Goal: Information Seeking & Learning: Check status

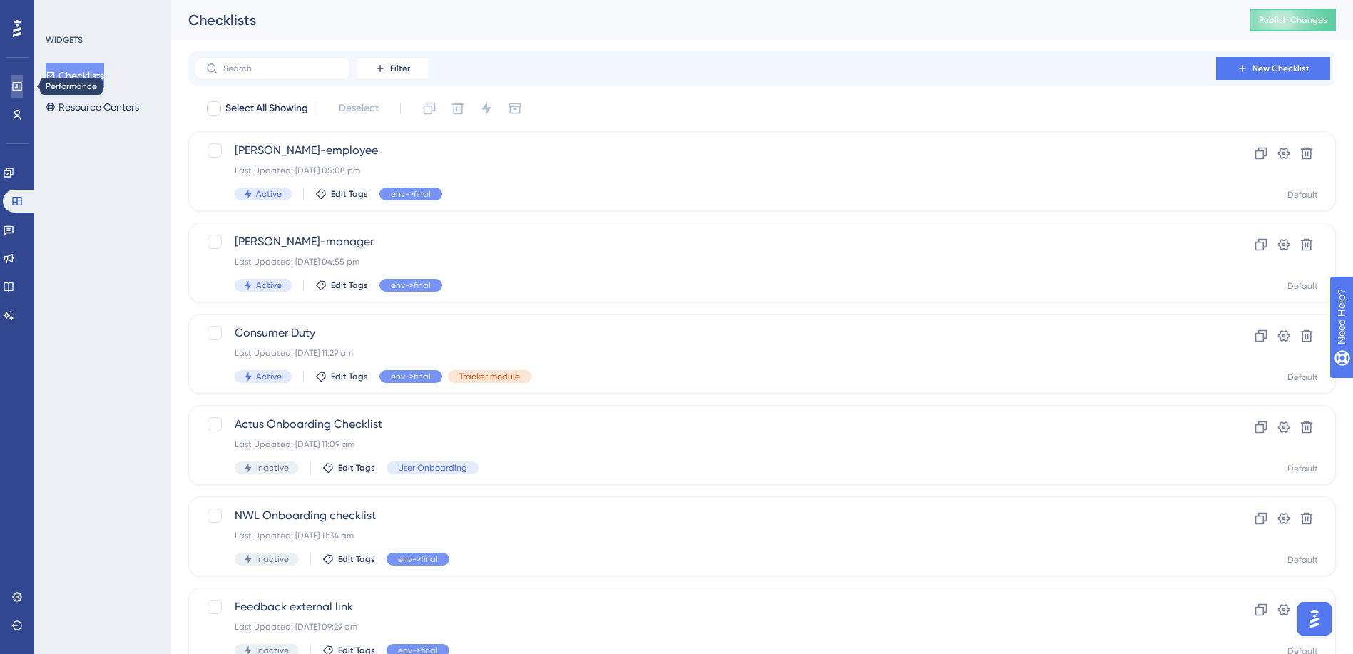
click at [18, 87] on icon at bounding box center [16, 86] width 11 height 11
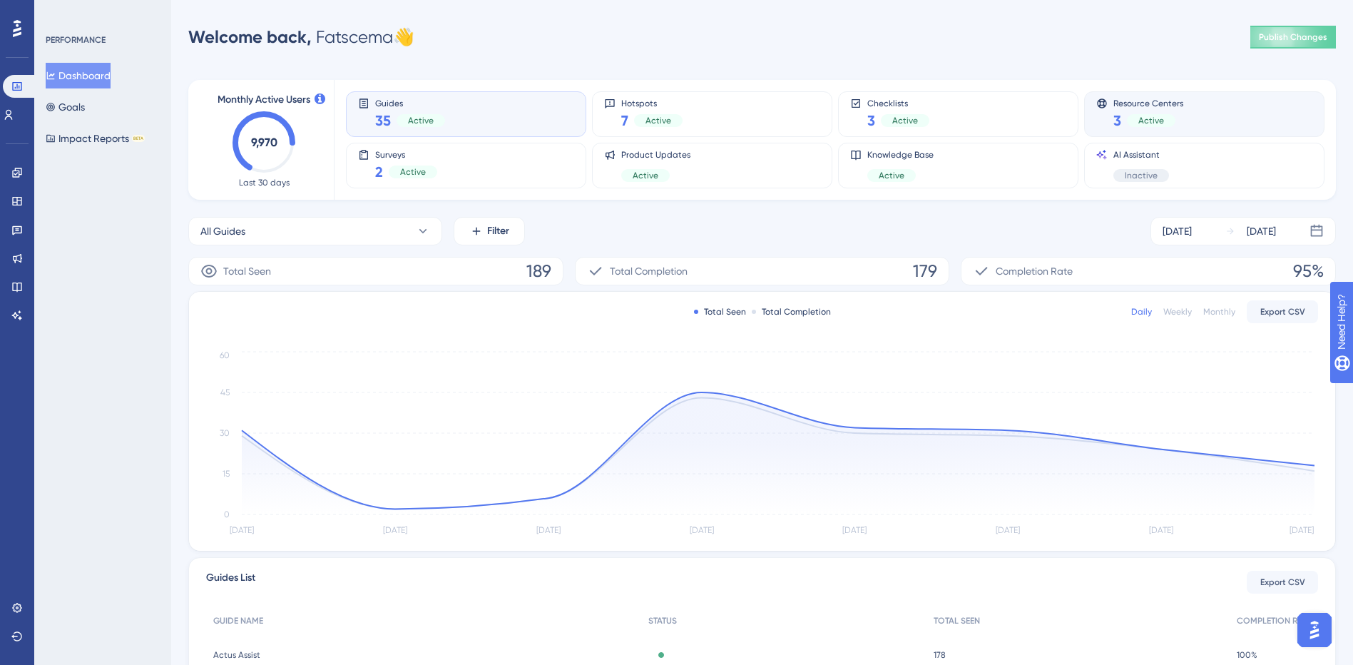
click at [1149, 121] on span "Active" at bounding box center [1151, 120] width 26 height 11
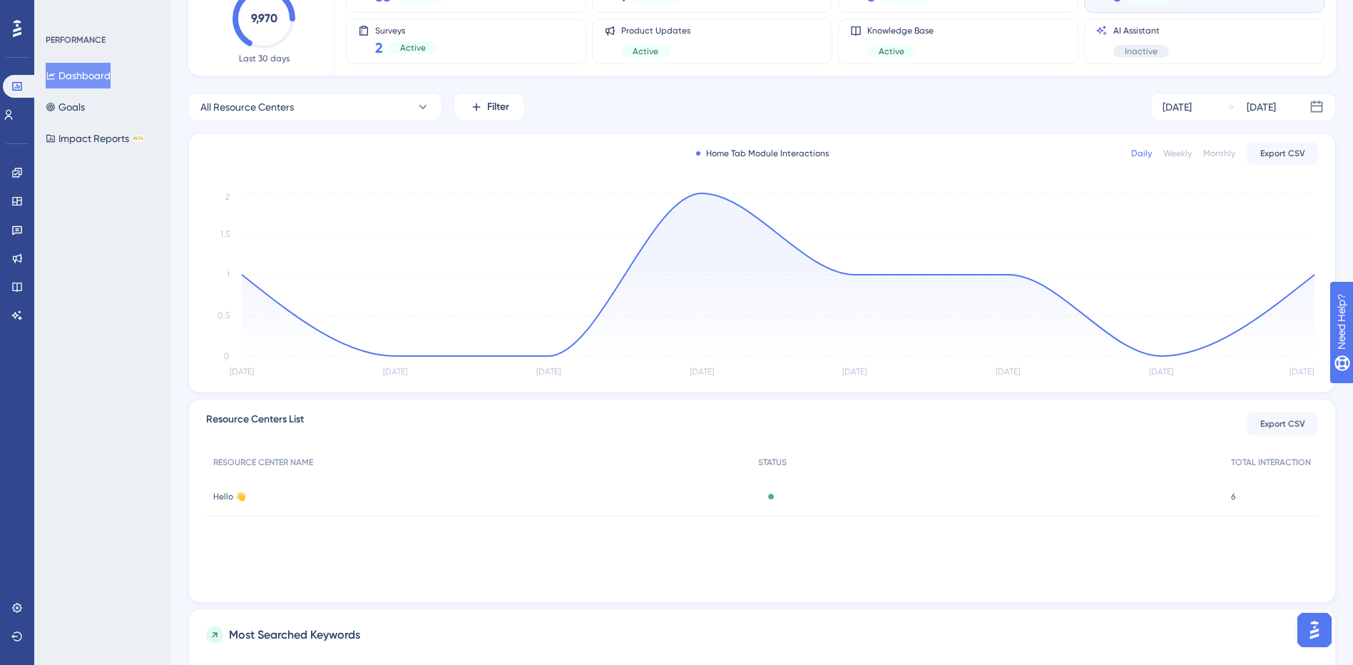
scroll to position [58, 0]
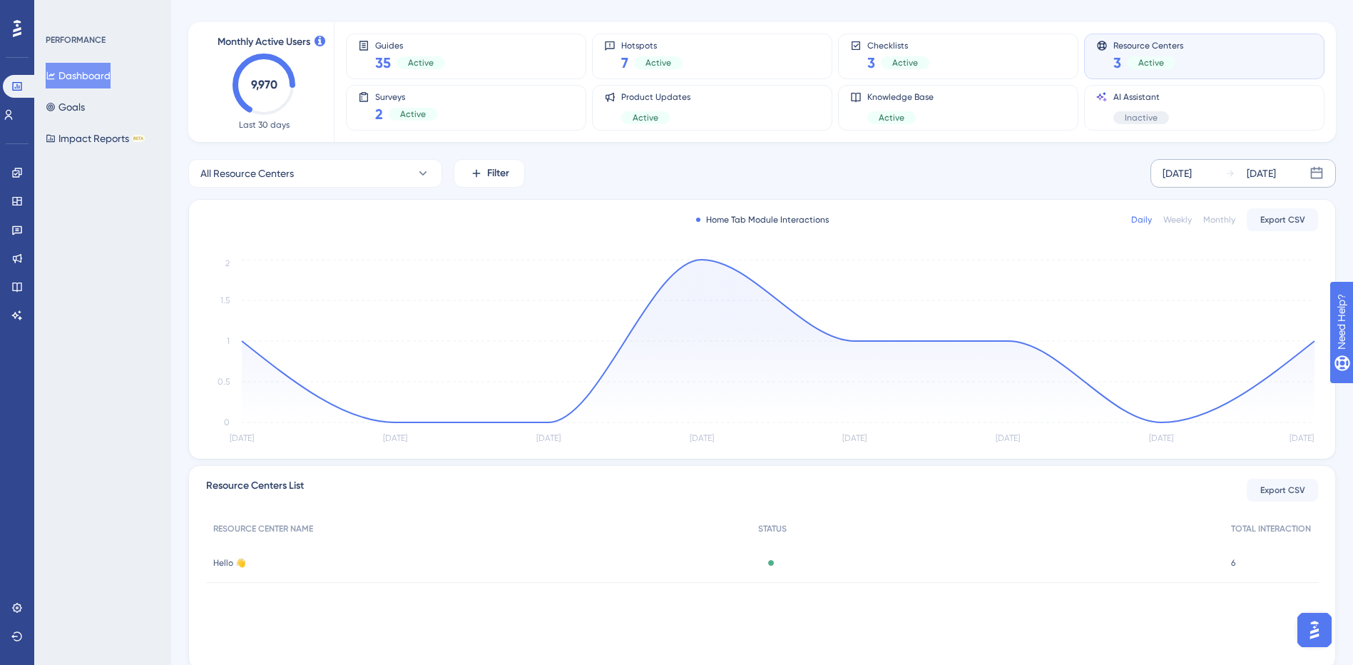
click at [1175, 174] on div "[DATE]" at bounding box center [1177, 173] width 29 height 17
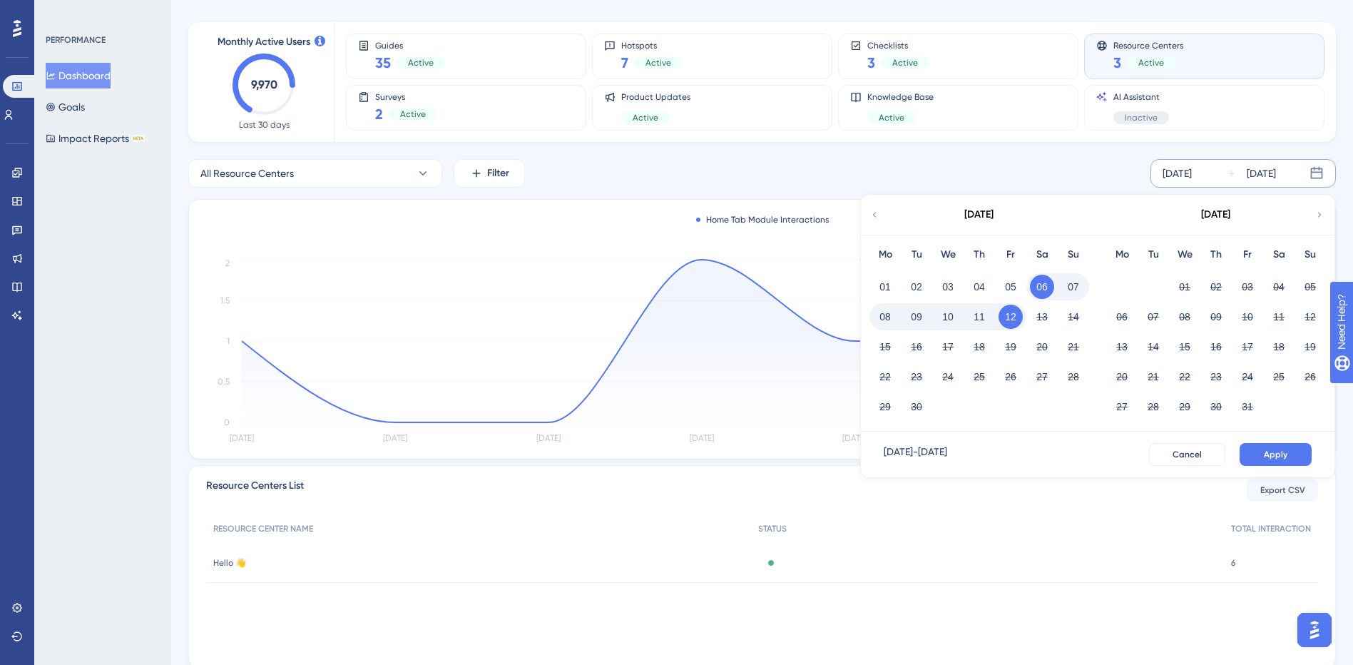
click at [1343, 142] on div "Performance Users Engagement Widgets Feedback Product Updates Knowledge Base AI…" at bounding box center [762, 446] width 1182 height 962
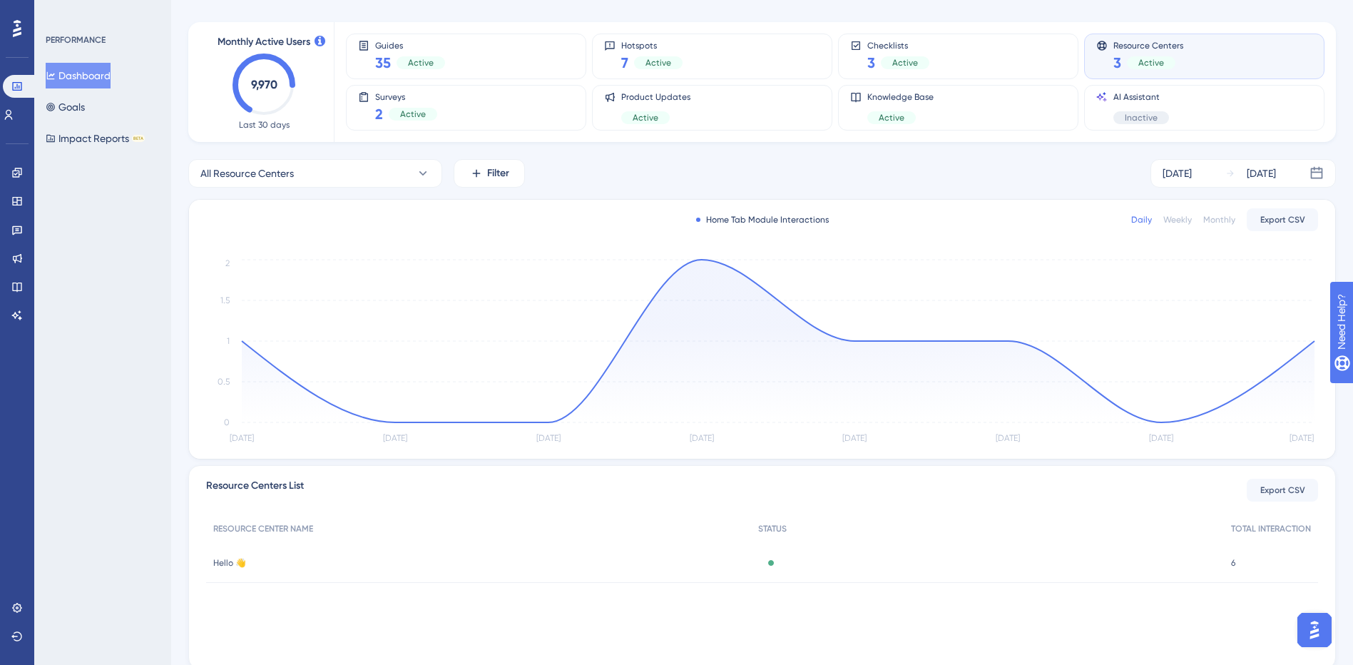
scroll to position [0, 0]
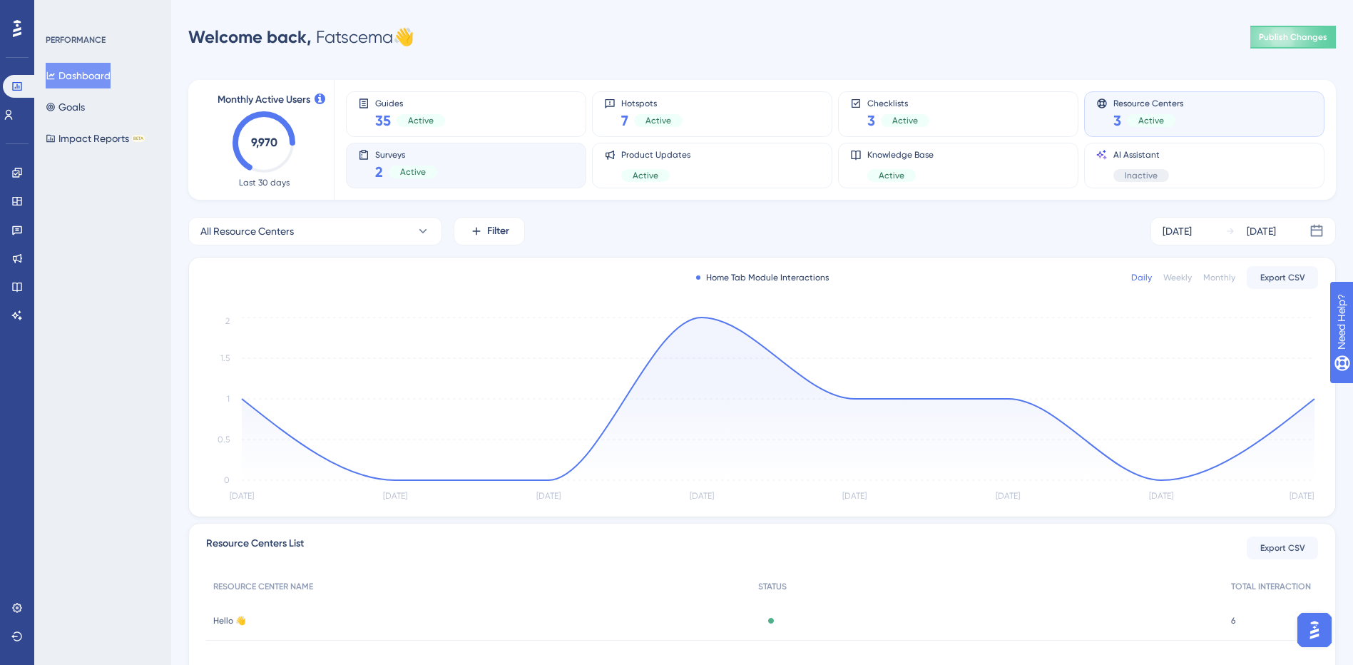
click at [521, 175] on div "Surveys 2 Active" at bounding box center [466, 165] width 216 height 33
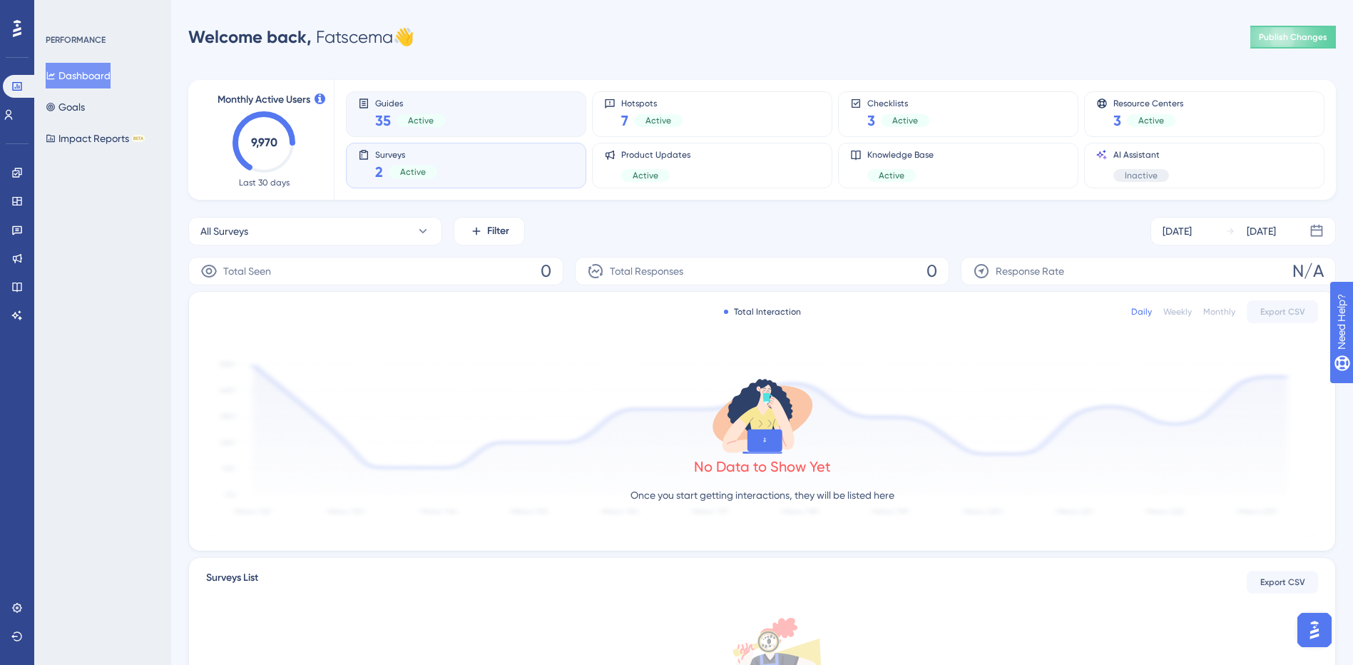
click at [481, 120] on div "Guides 35 Active" at bounding box center [466, 114] width 216 height 33
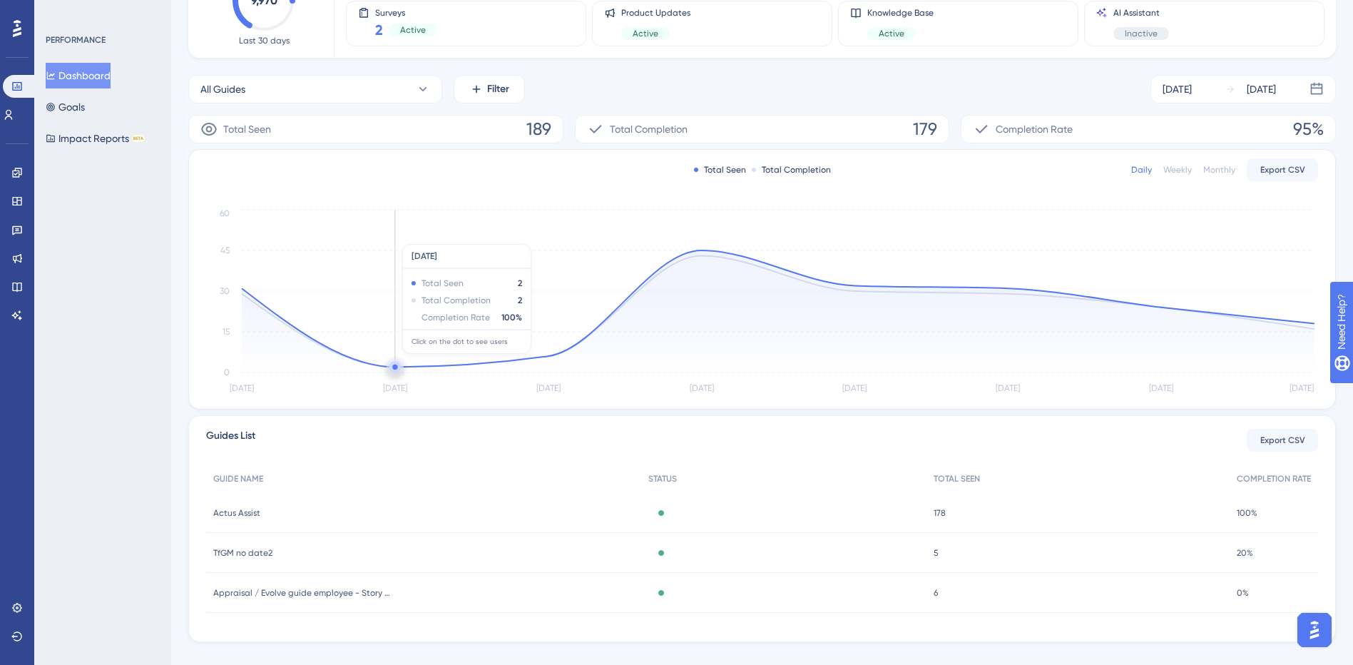
scroll to position [165, 0]
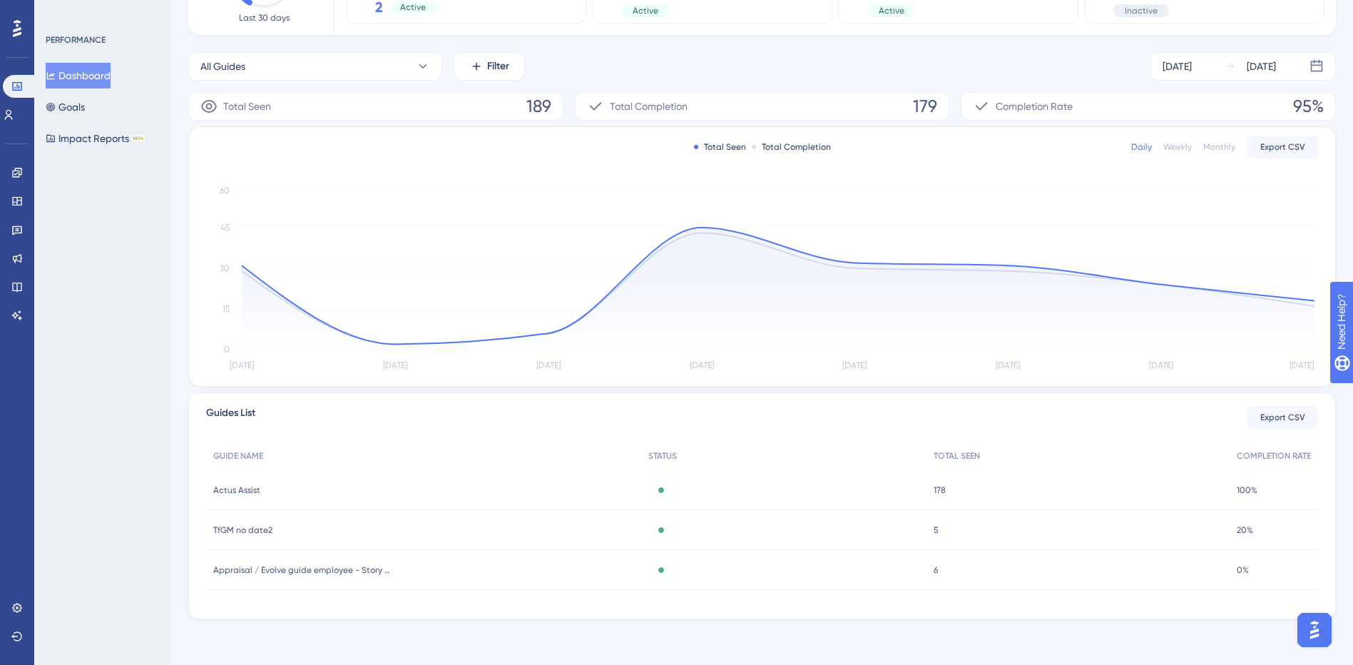
click at [251, 489] on span "Actus Assist" at bounding box center [236, 489] width 47 height 11
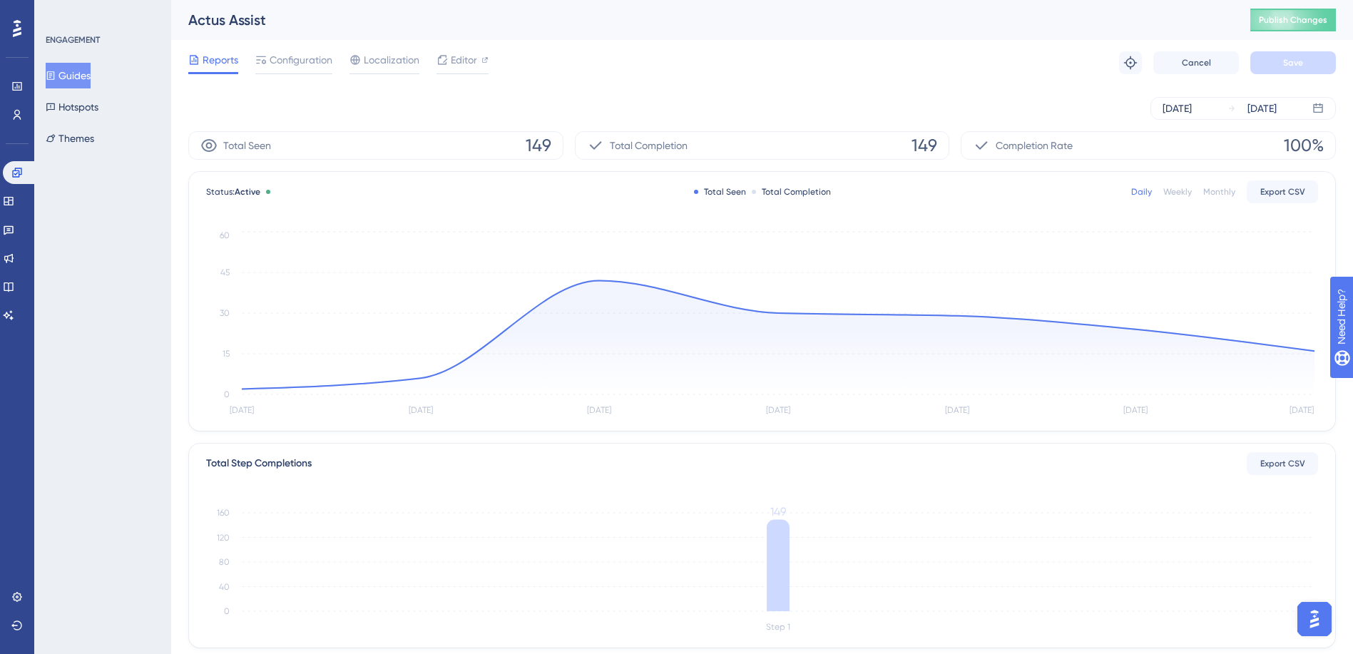
click at [88, 71] on button "Guides" at bounding box center [68, 76] width 45 height 26
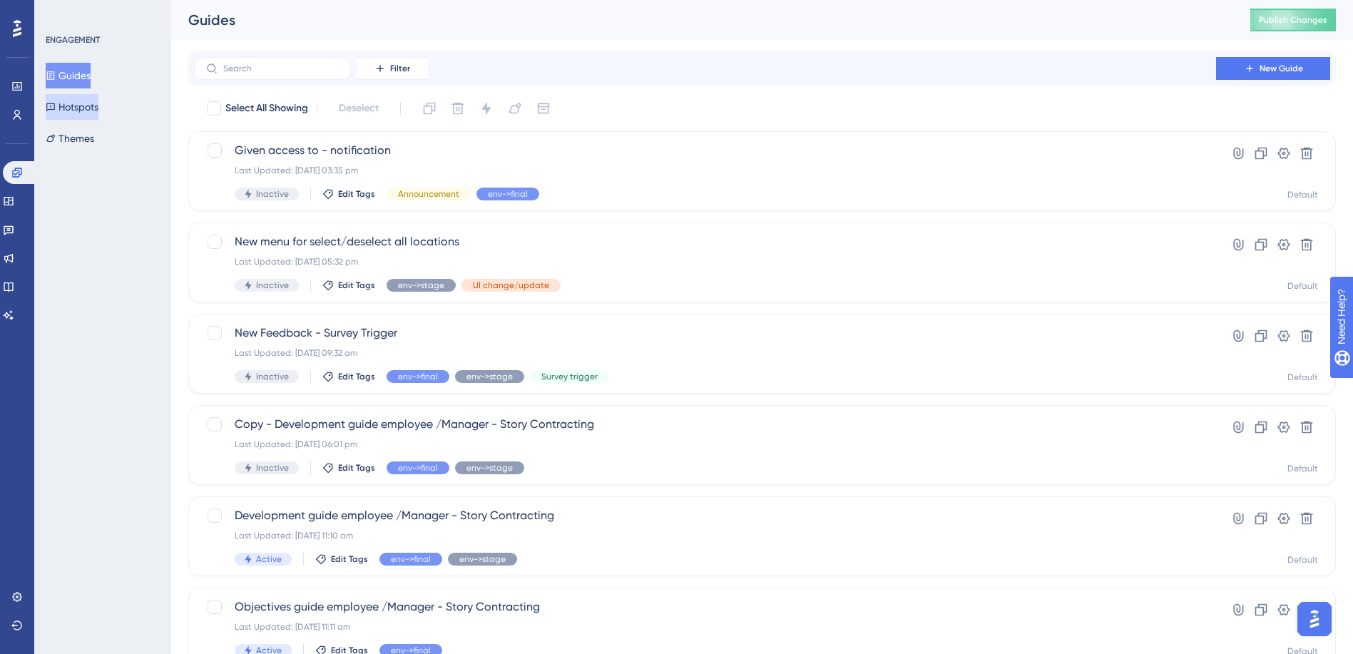
click at [78, 103] on button "Hotspots" at bounding box center [72, 107] width 53 height 26
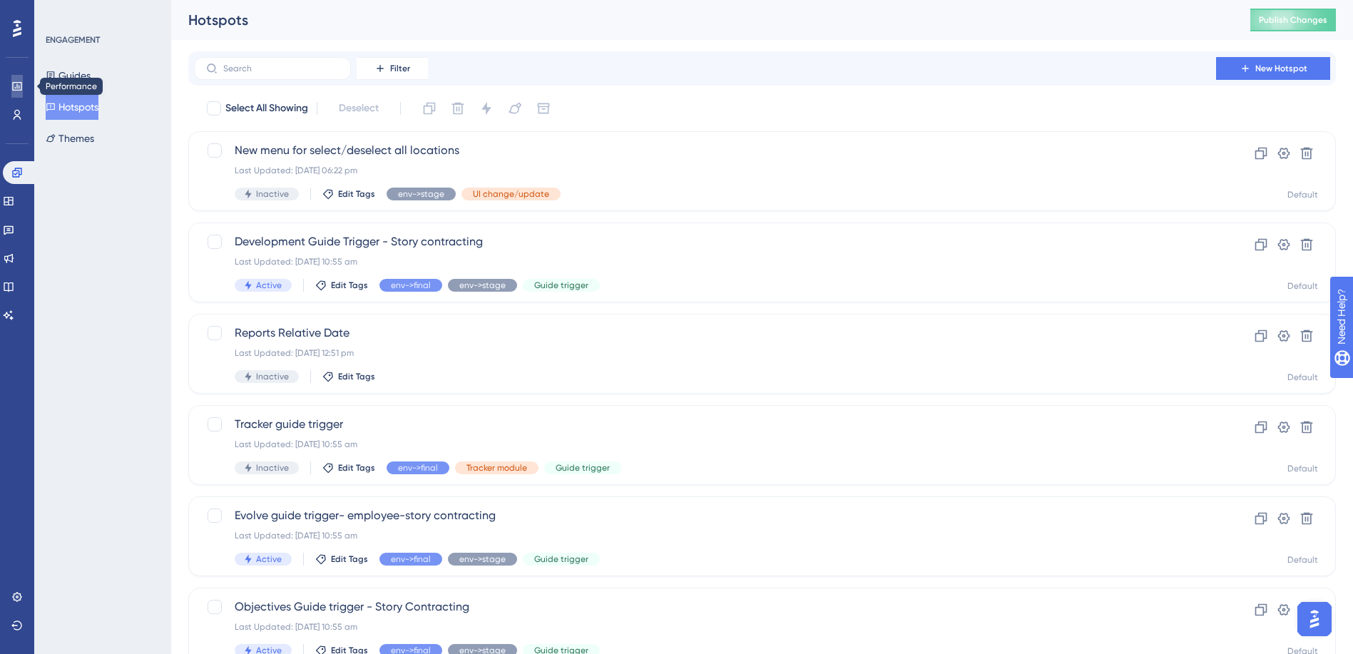
click at [20, 81] on icon at bounding box center [16, 86] width 11 height 11
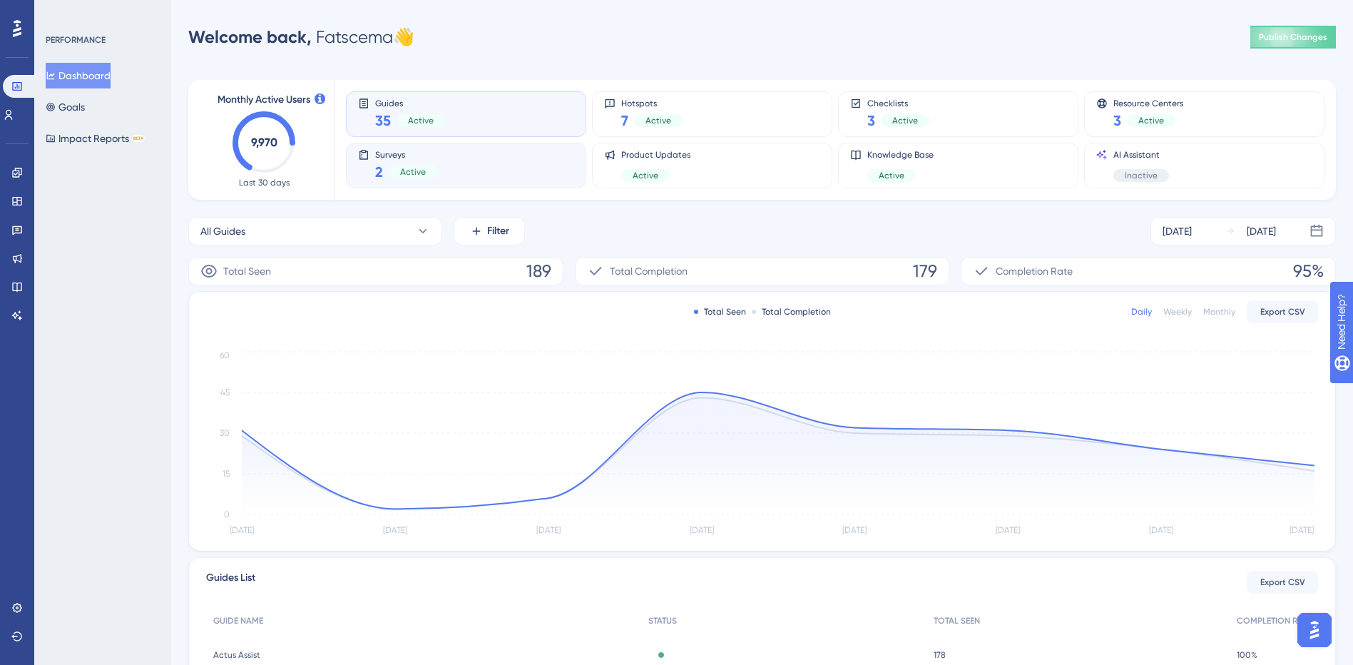
click at [533, 171] on div "Surveys 2 Active" at bounding box center [466, 165] width 216 height 33
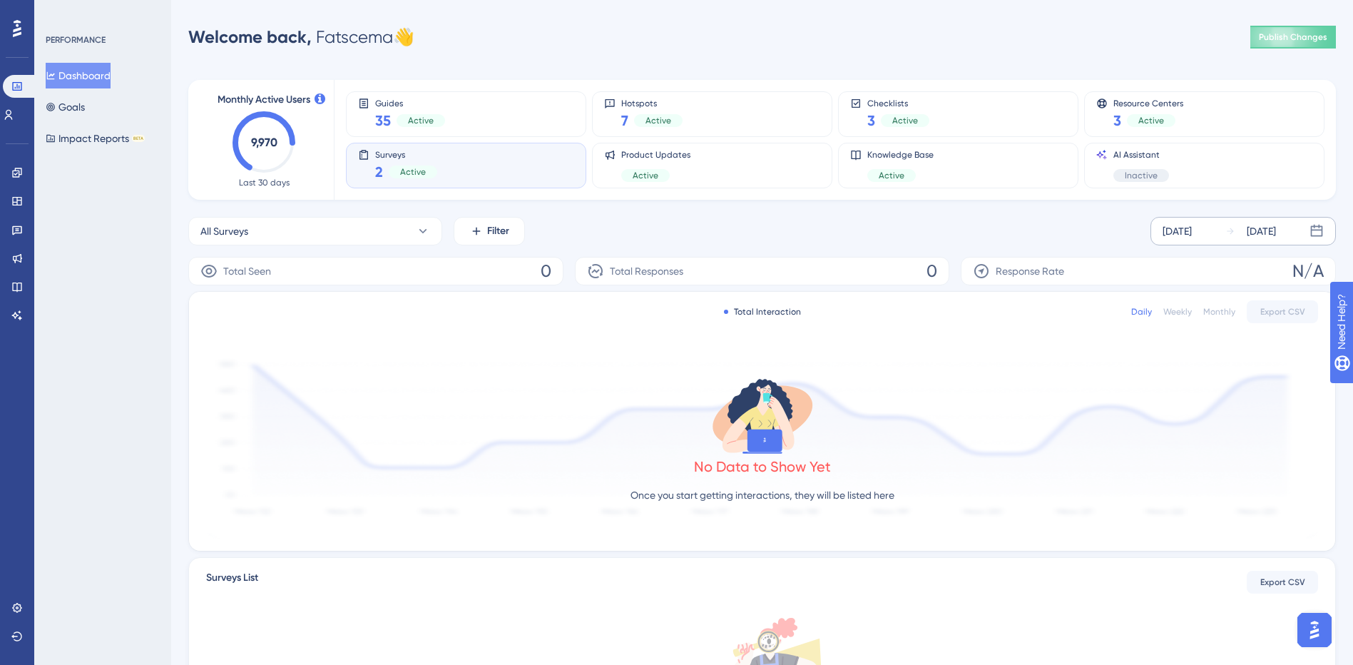
click at [1189, 238] on div "[DATE]" at bounding box center [1177, 231] width 29 height 17
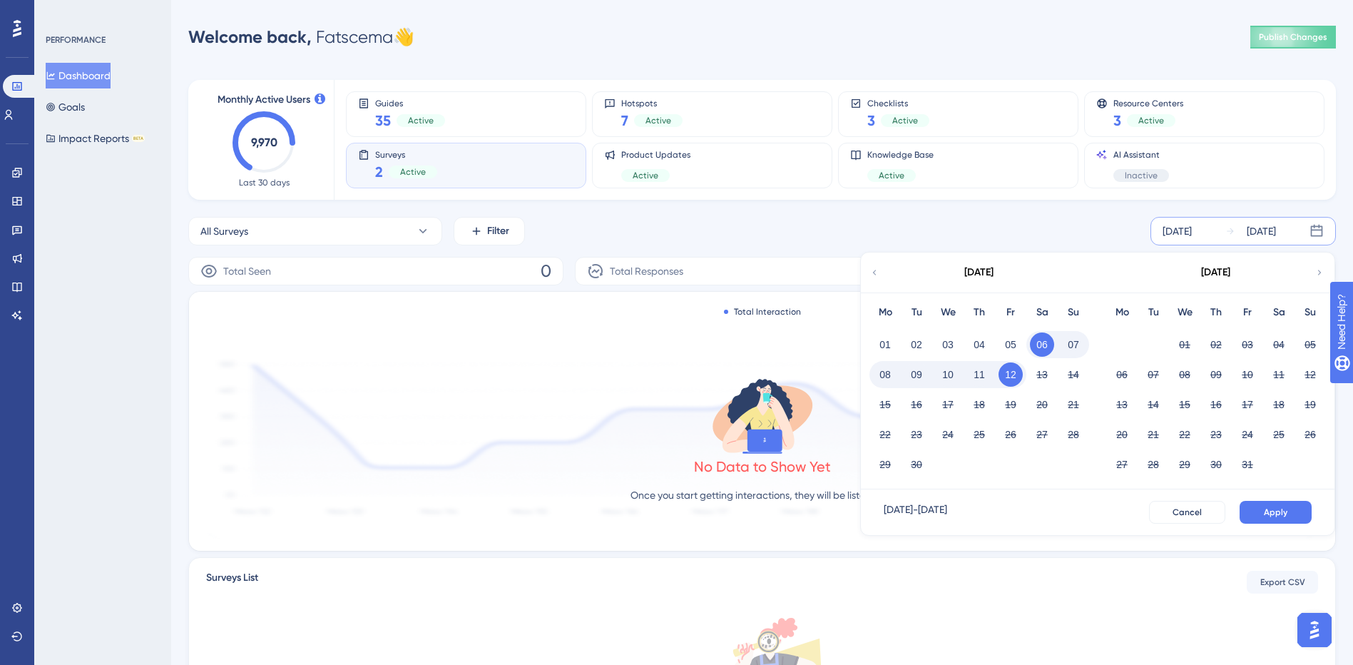
click at [977, 275] on div "[DATE]" at bounding box center [978, 272] width 29 height 17
click at [947, 510] on div "[DATE] - [DATE]" at bounding box center [915, 512] width 63 height 23
click at [880, 272] on div "[DATE]" at bounding box center [978, 272] width 235 height 40
click at [1319, 225] on icon at bounding box center [1317, 231] width 12 height 12
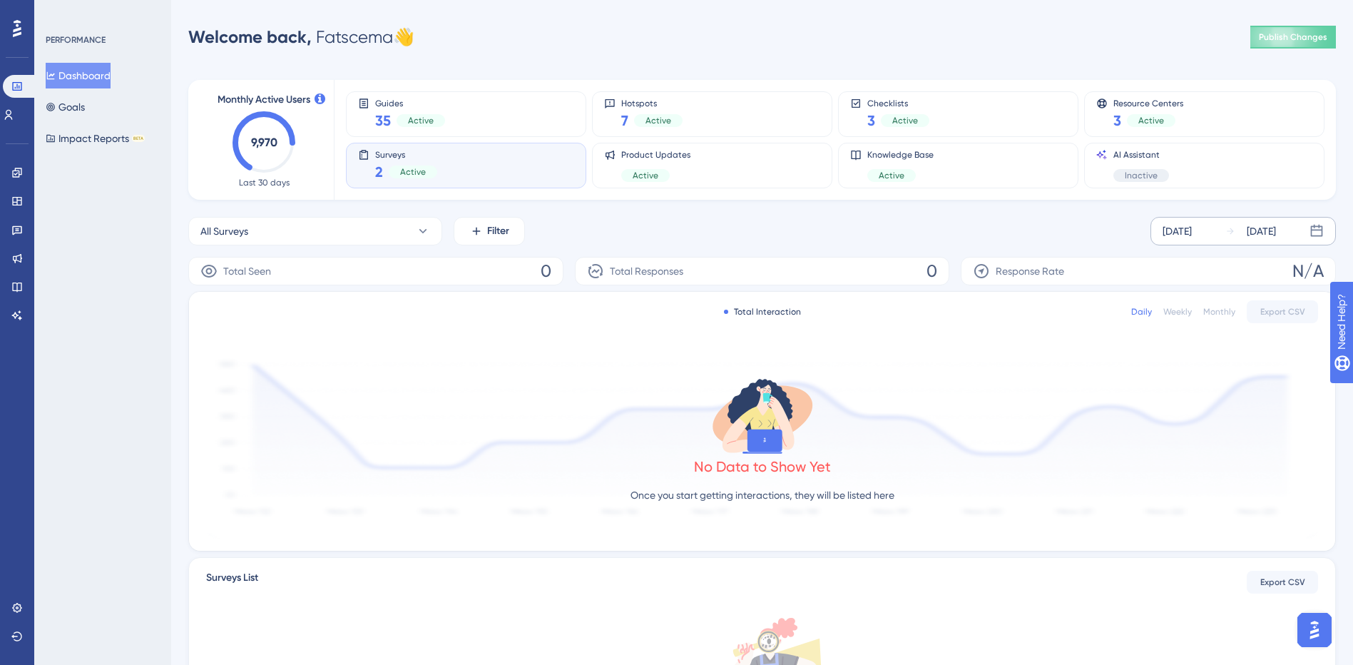
click at [1319, 225] on icon at bounding box center [1317, 231] width 12 height 12
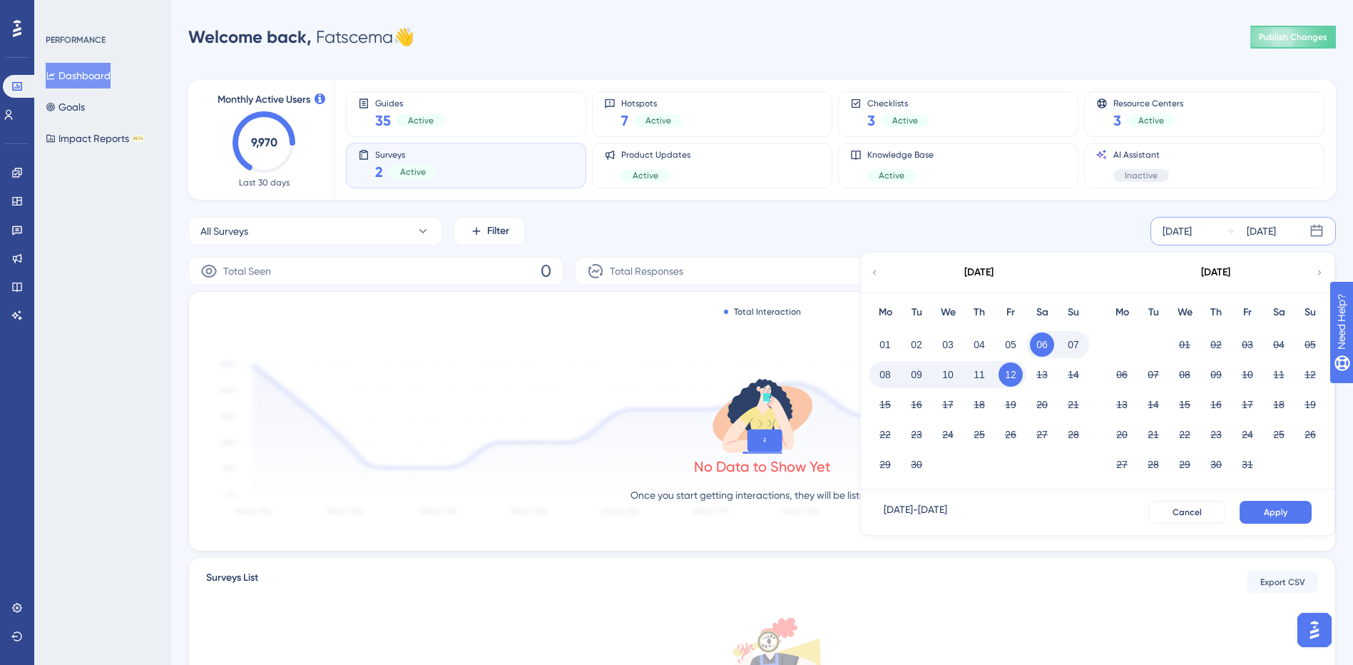
click at [1192, 228] on div "[DATE]" at bounding box center [1177, 231] width 29 height 17
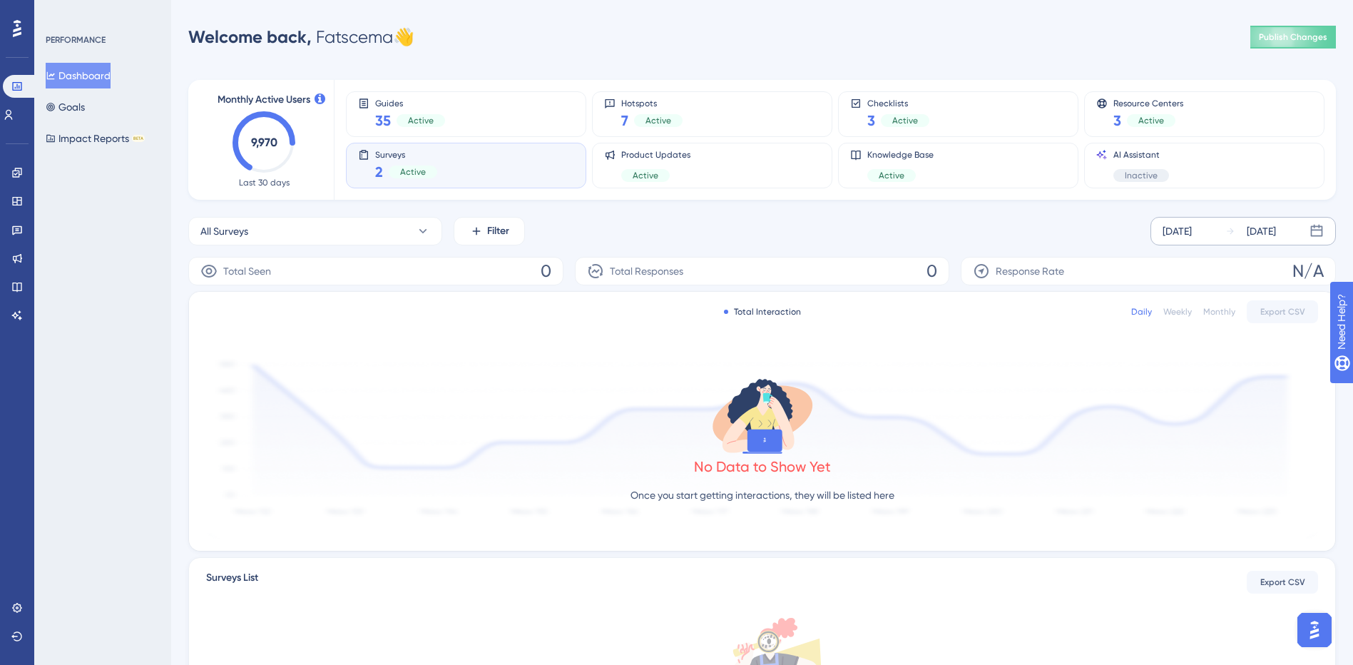
click at [1192, 228] on div "[DATE]" at bounding box center [1177, 231] width 29 height 17
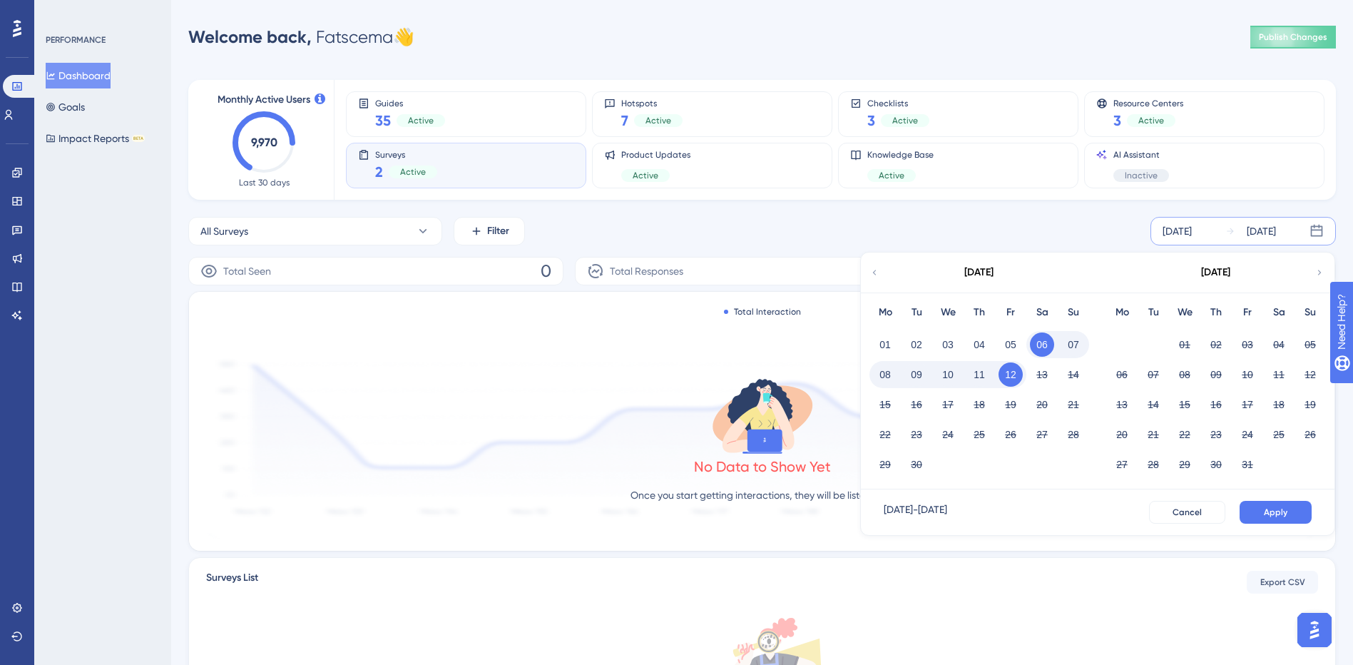
click at [876, 268] on icon at bounding box center [874, 272] width 10 height 13
click at [914, 342] on button "01" at bounding box center [916, 344] width 24 height 24
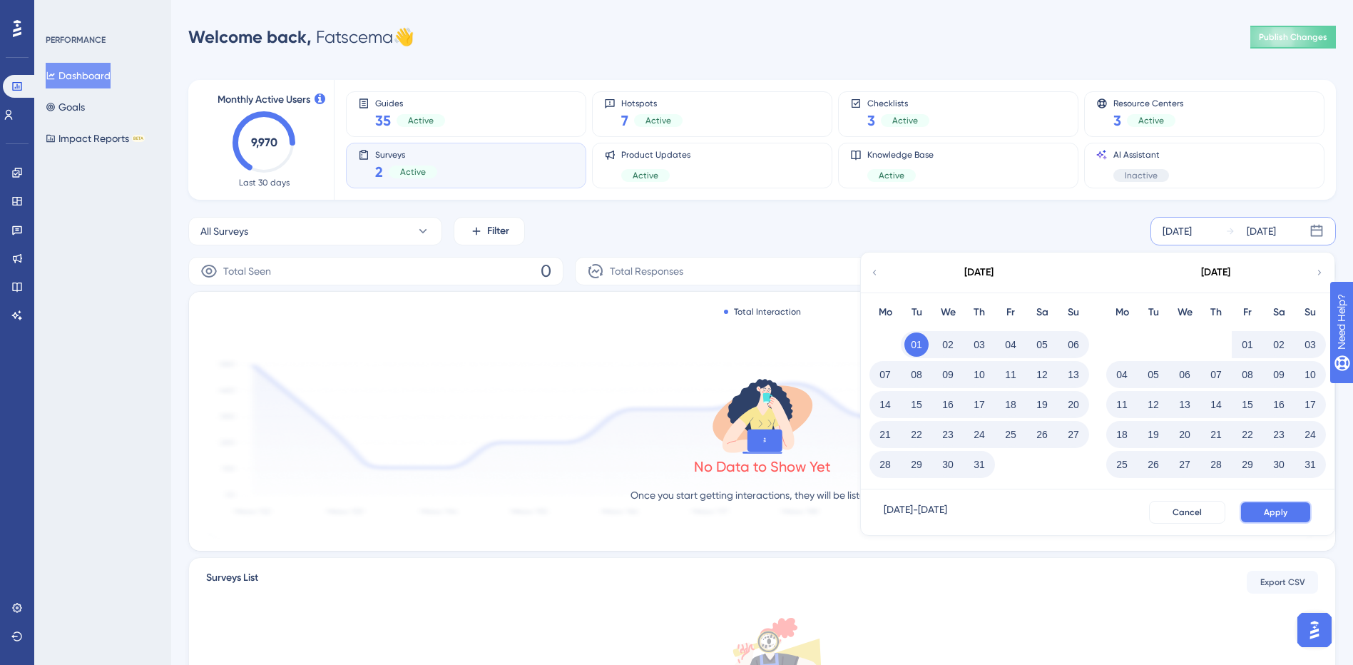
click at [1270, 515] on span "Apply" at bounding box center [1276, 511] width 24 height 11
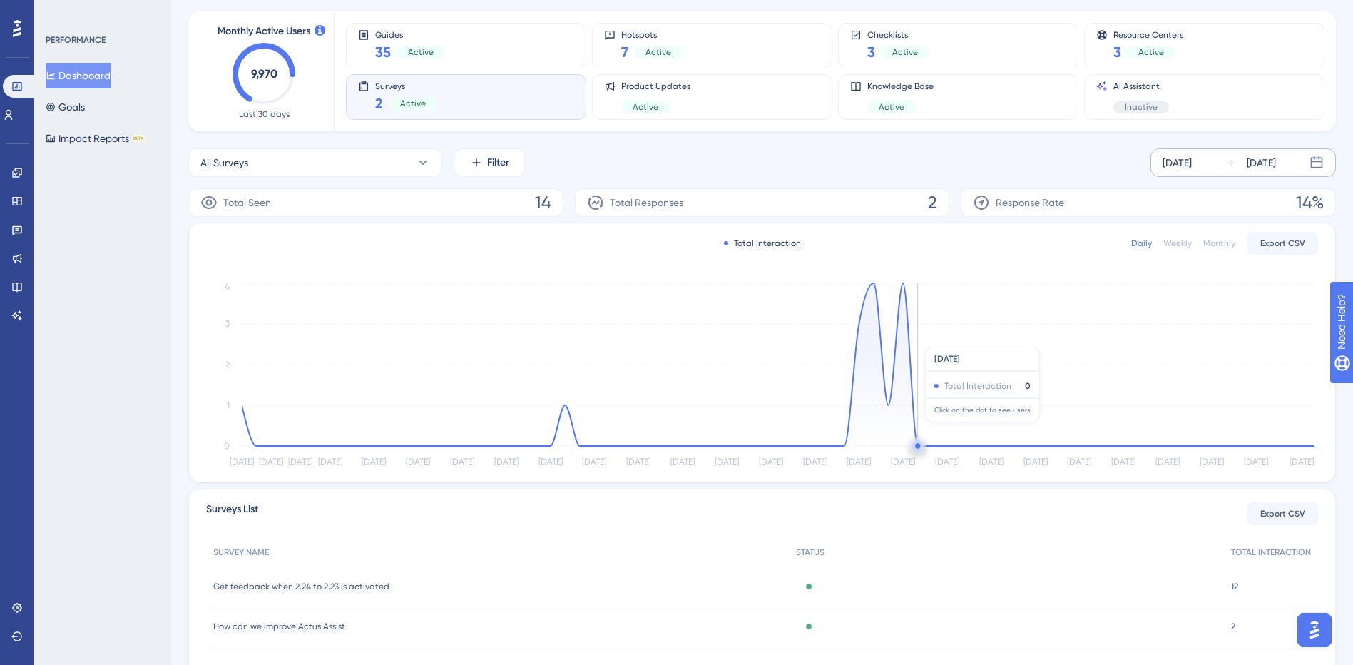
scroll to position [142, 0]
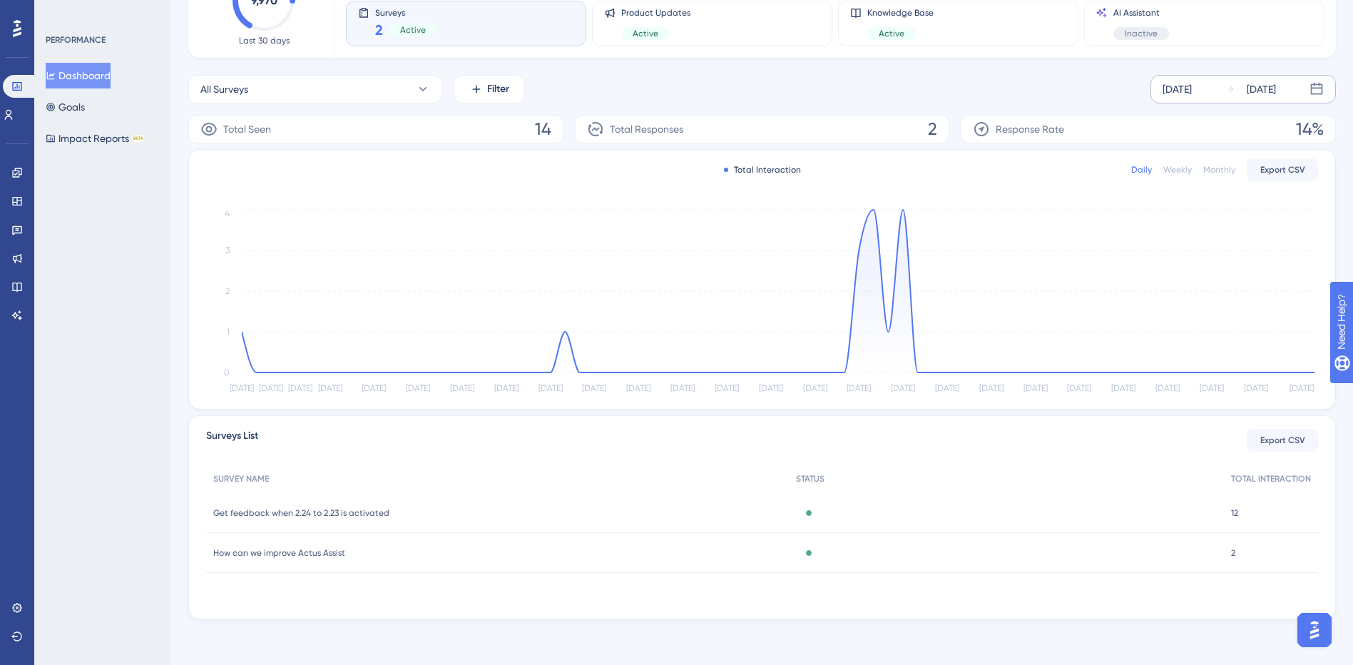
click at [314, 554] on span "How can we improve Actus Assist" at bounding box center [279, 552] width 132 height 11
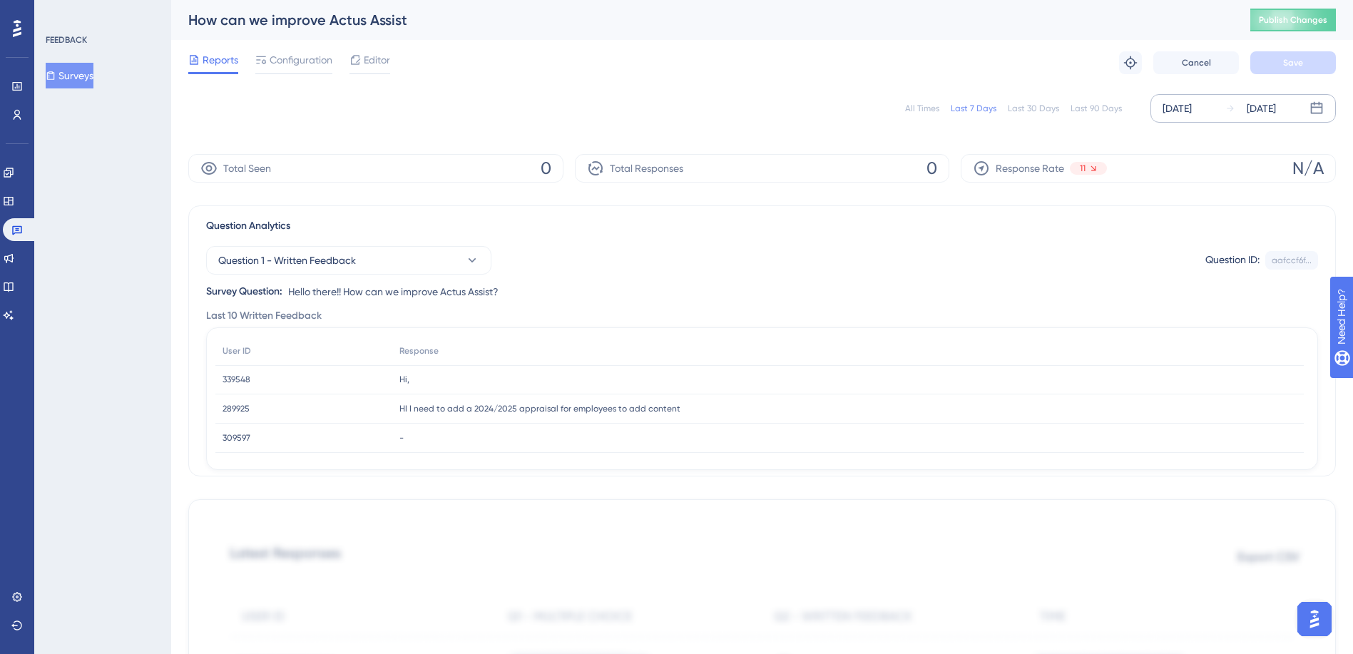
click at [1192, 111] on div "[DATE]" at bounding box center [1177, 108] width 29 height 17
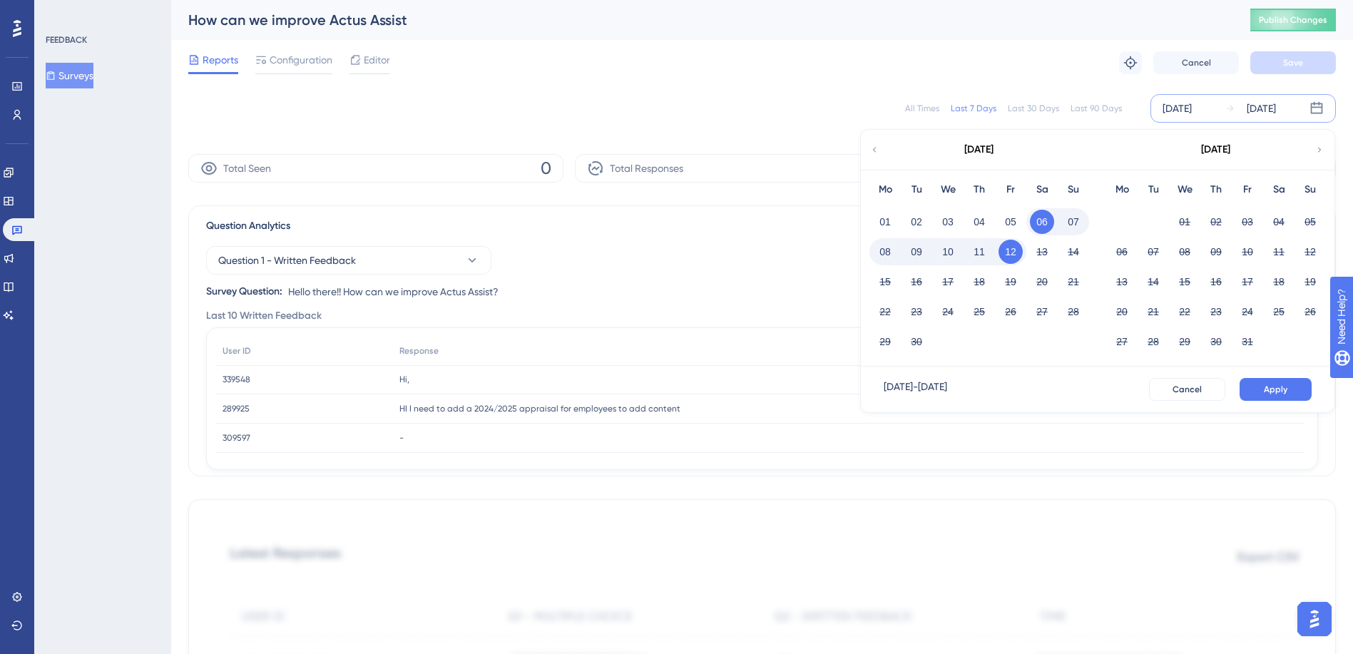
click at [1079, 110] on div "Last 90 Days" at bounding box center [1096, 108] width 51 height 11
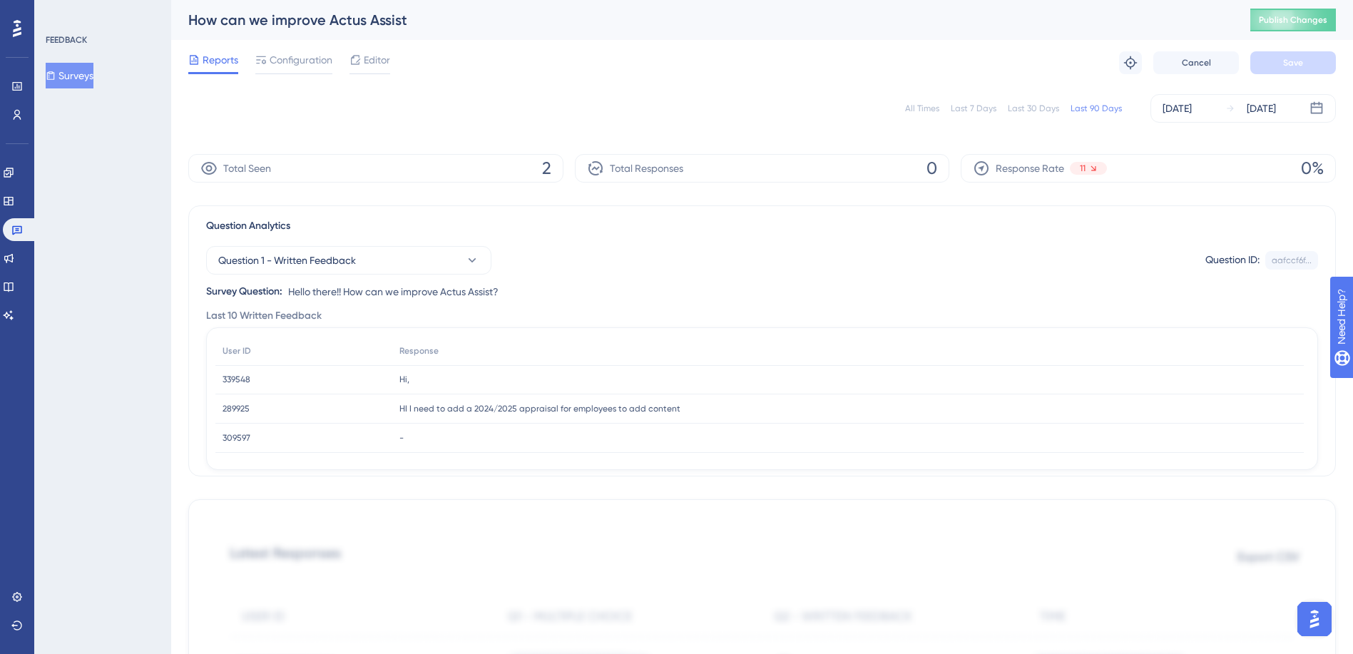
click at [72, 76] on button "Surveys" at bounding box center [70, 76] width 48 height 26
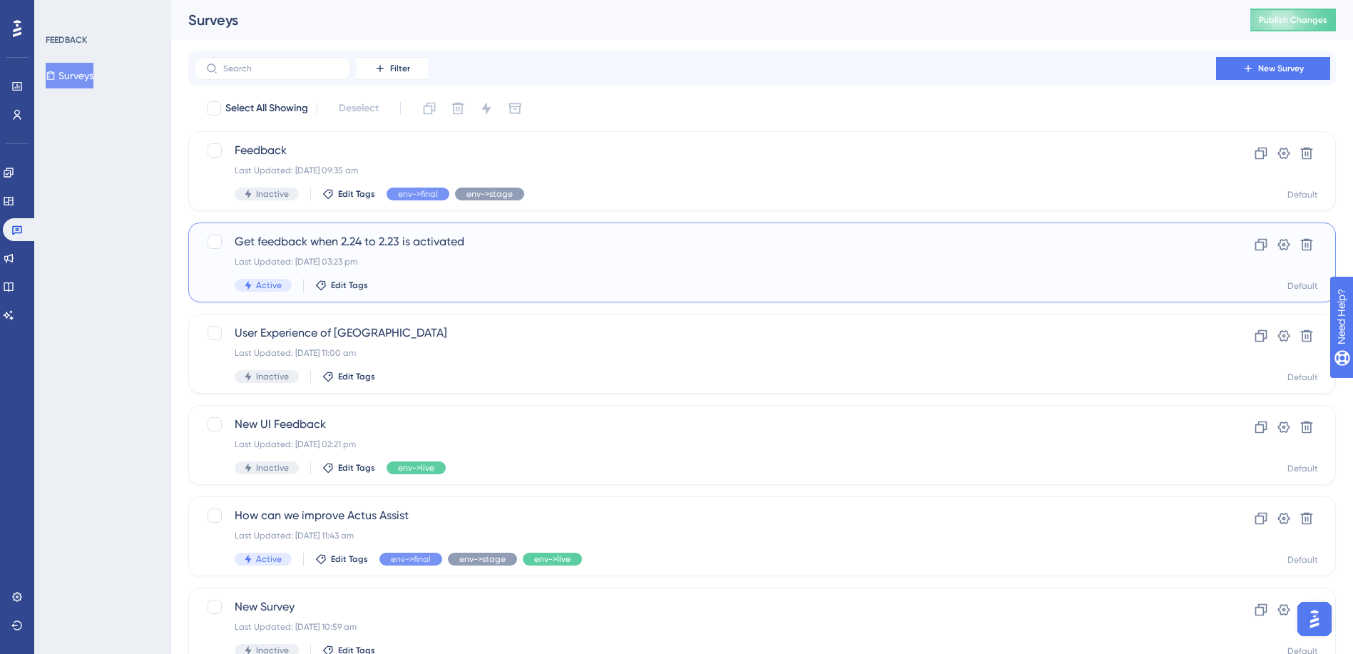
click at [356, 239] on span "Get feedback when 2.24 to 2.23 is activated" at bounding box center [705, 241] width 941 height 17
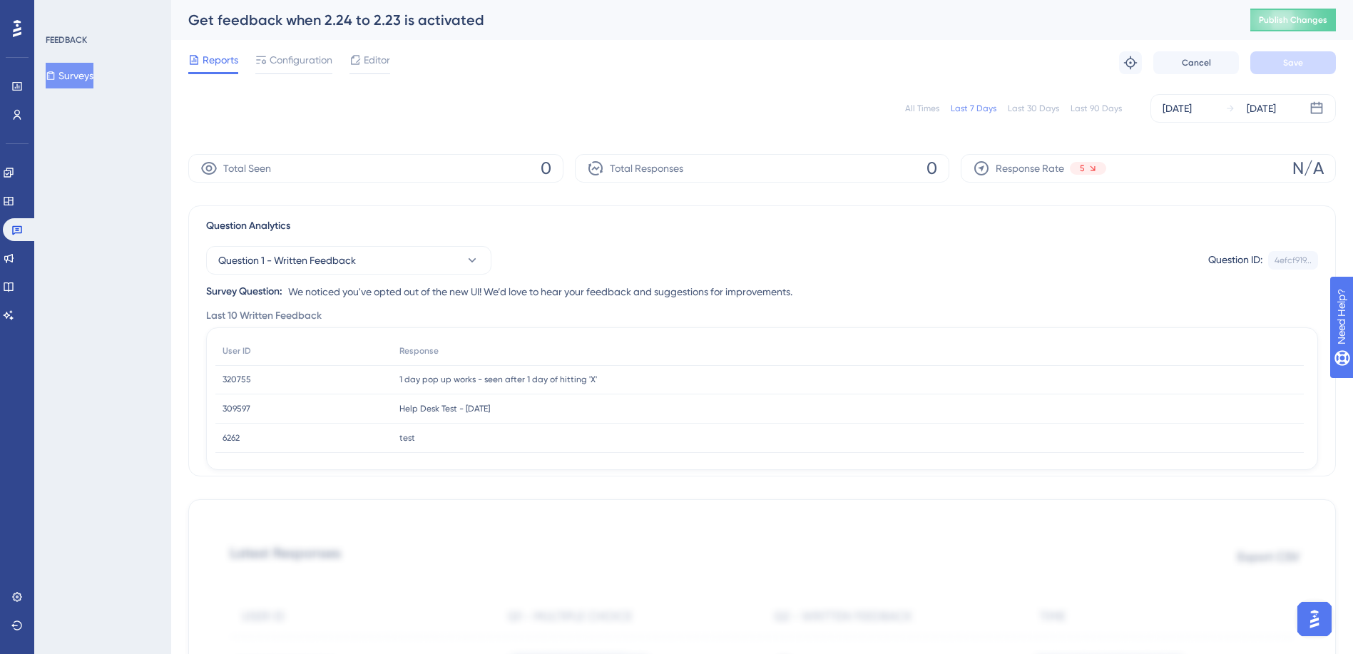
click at [1101, 111] on div "Last 90 Days" at bounding box center [1096, 108] width 51 height 11
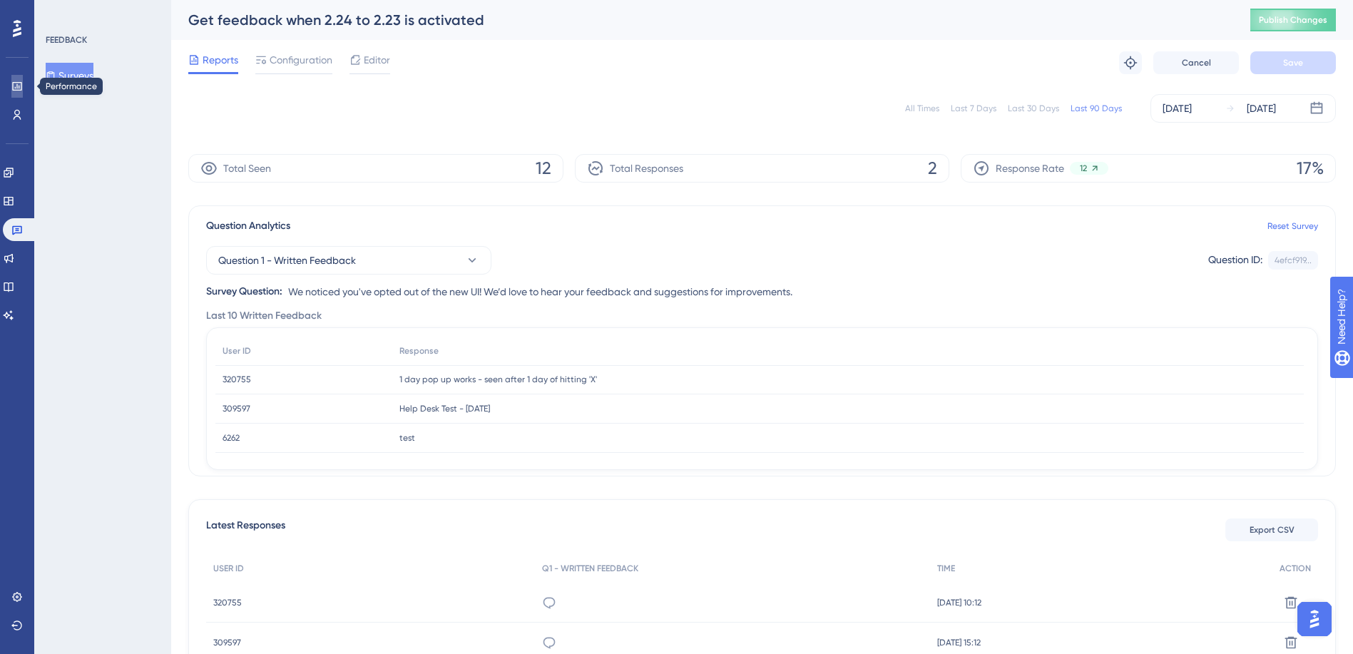
click at [18, 81] on icon at bounding box center [16, 86] width 11 height 11
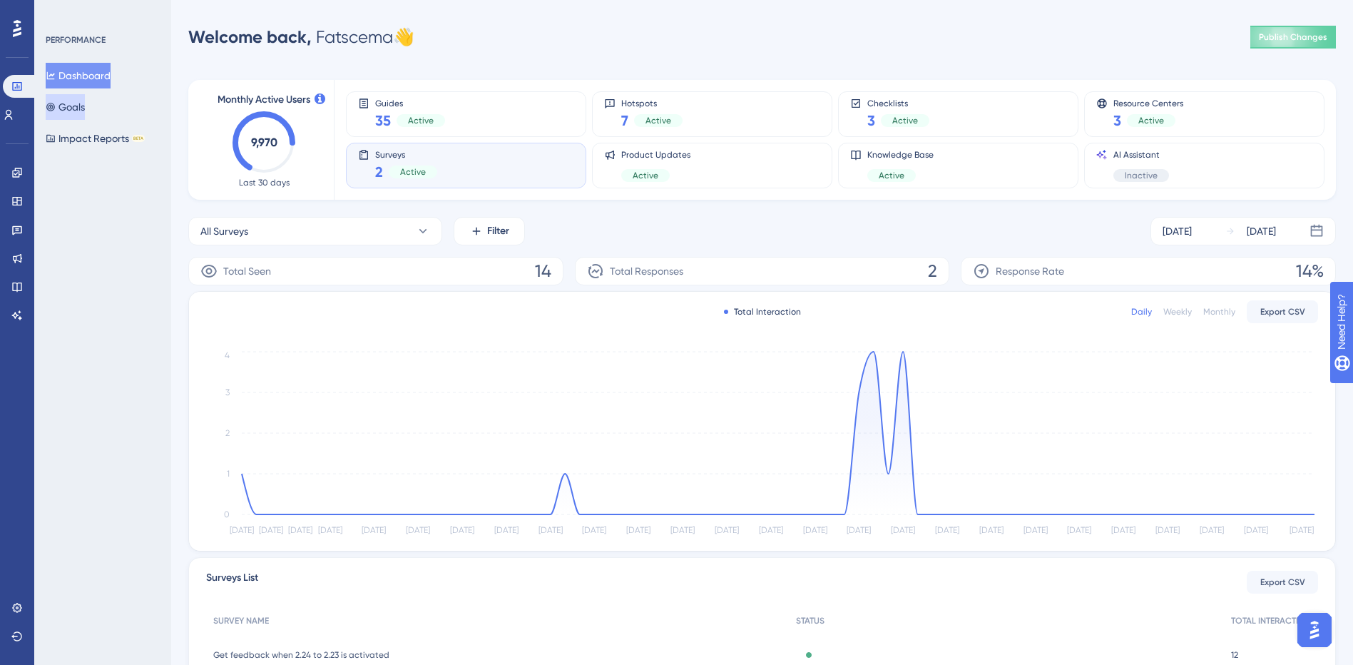
click at [85, 111] on button "Goals" at bounding box center [65, 107] width 39 height 26
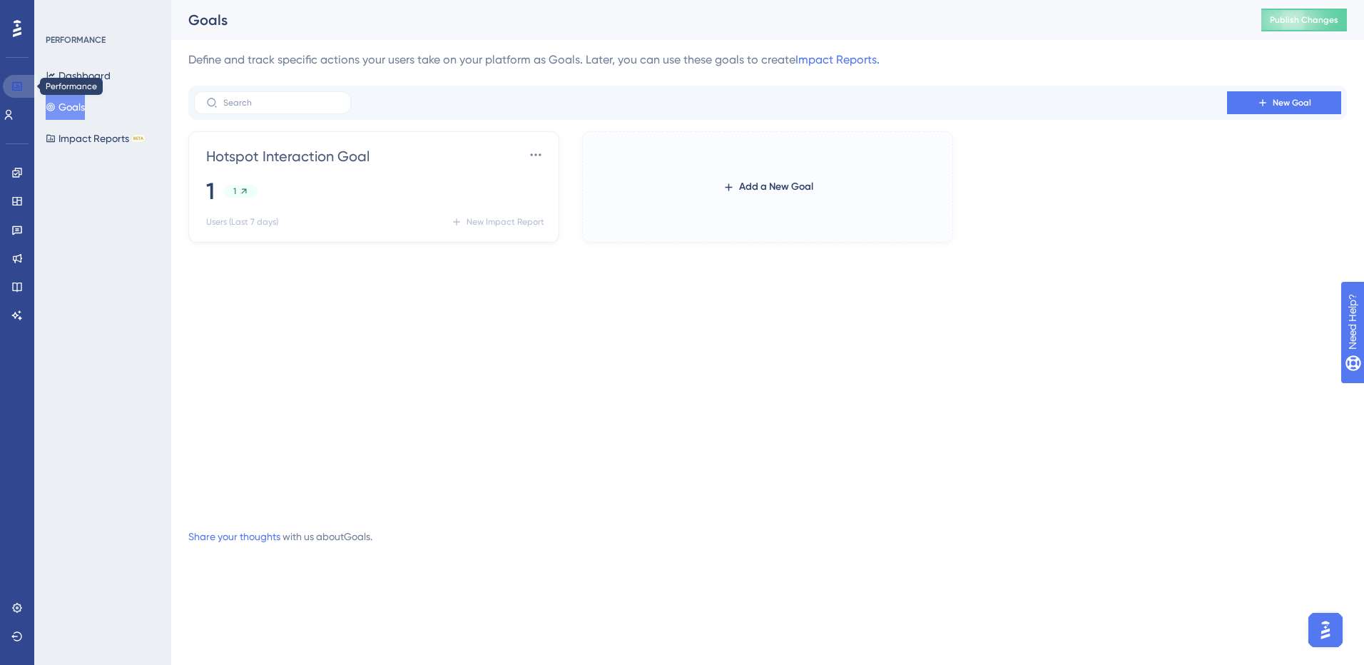
click at [13, 80] on link at bounding box center [20, 86] width 34 height 23
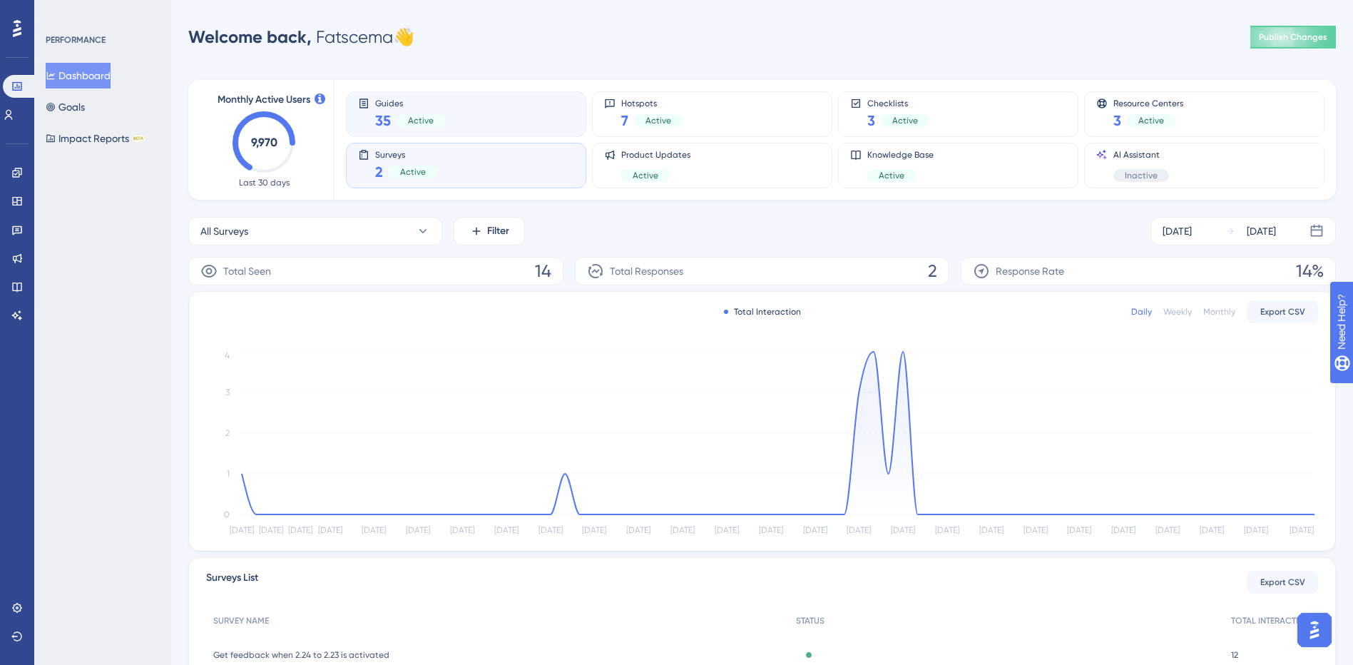
click at [446, 128] on div "Guides 35 Active" at bounding box center [466, 114] width 216 height 33
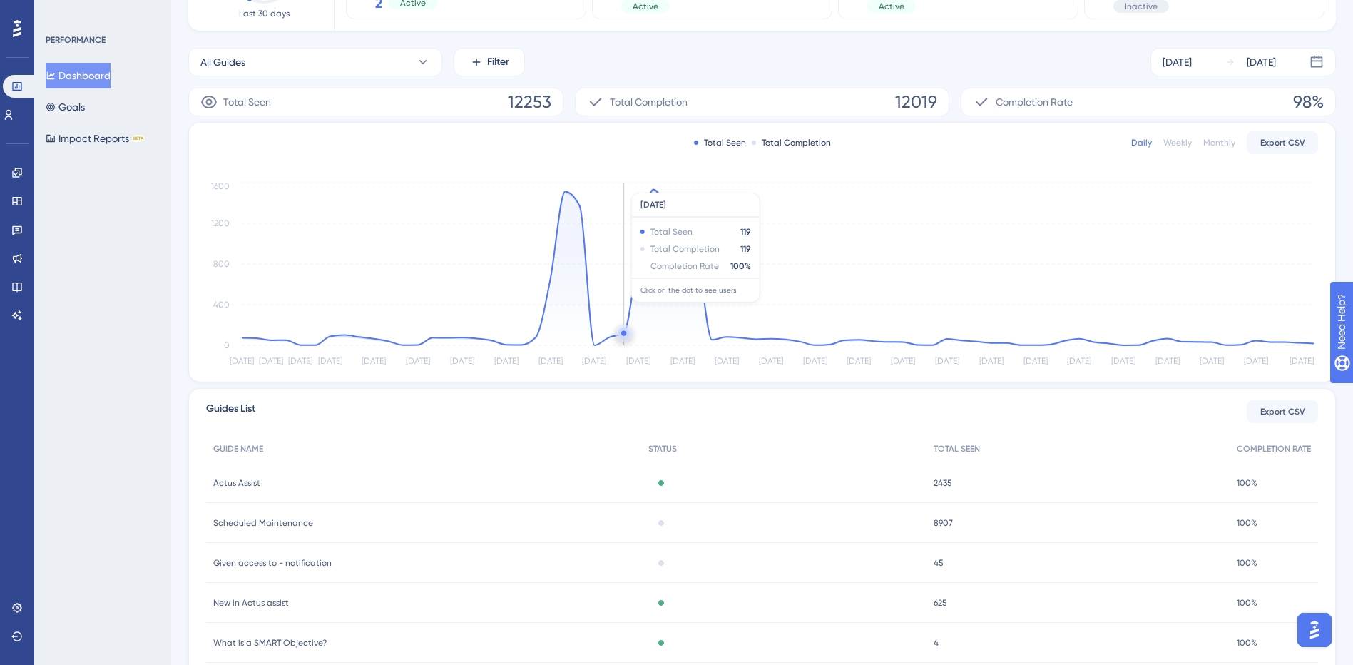
scroll to position [259, 0]
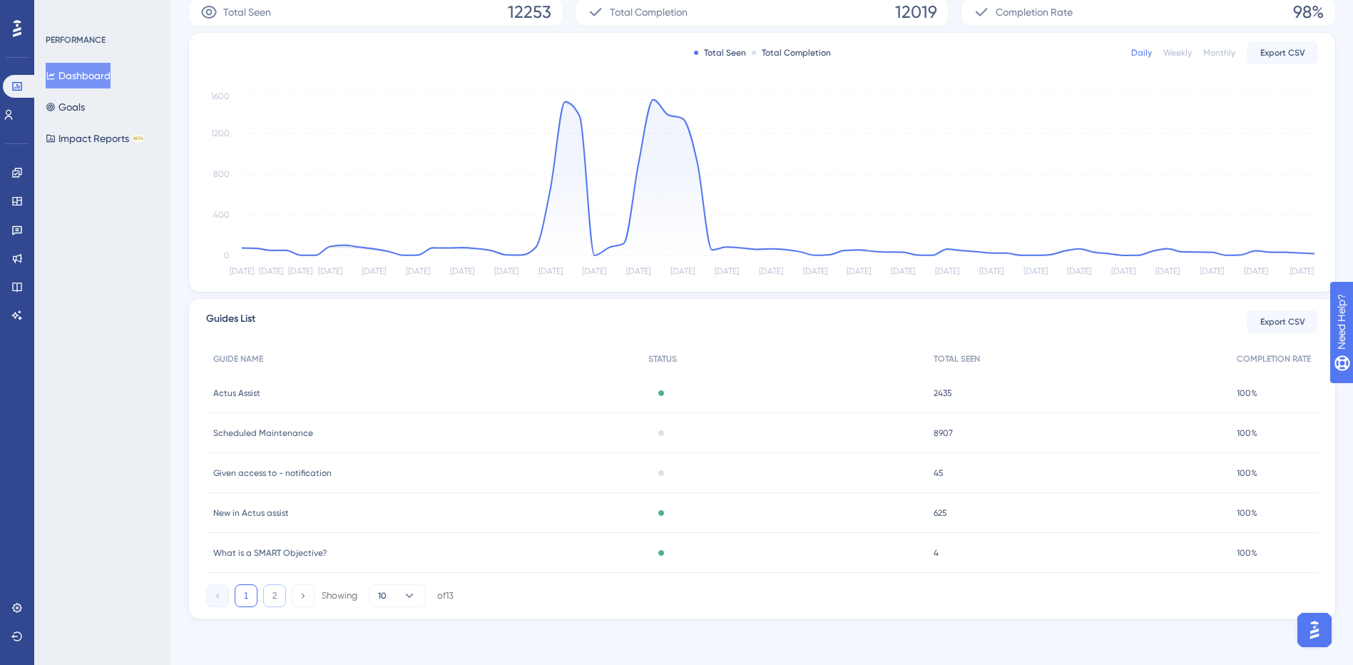
click at [270, 600] on button "2" at bounding box center [274, 595] width 23 height 23
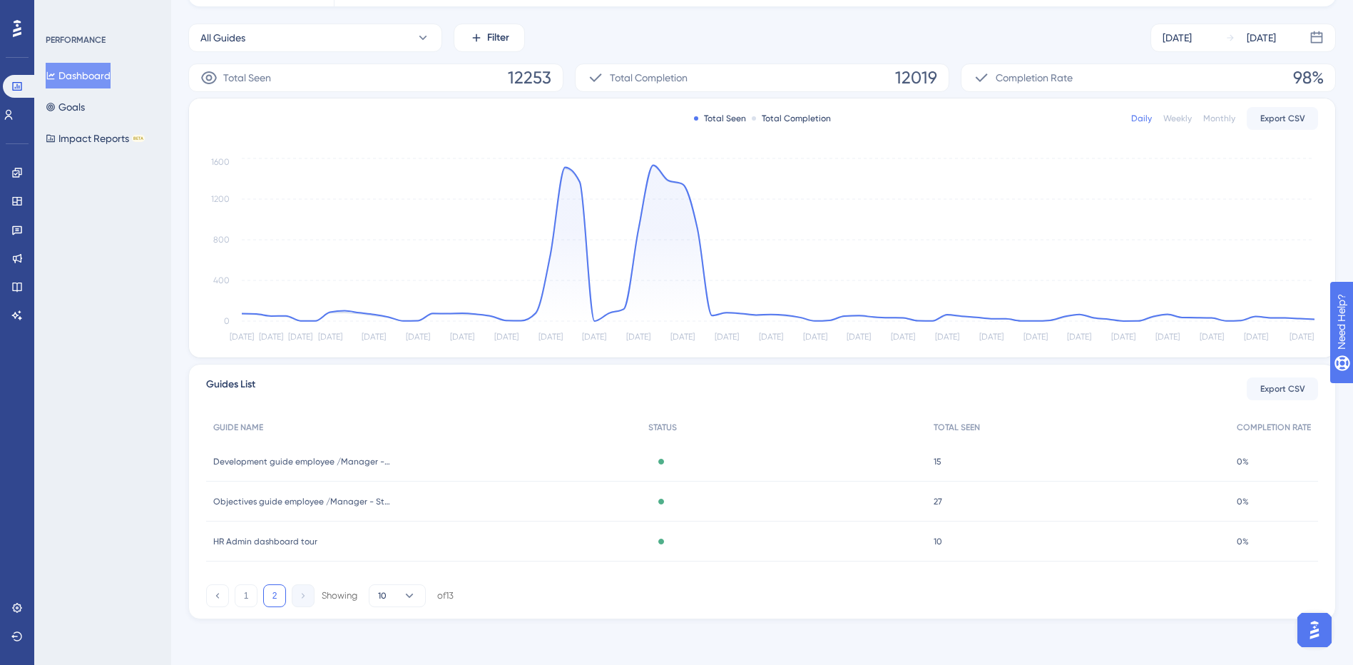
scroll to position [193, 0]
click at [276, 504] on span "Objectives guide employee /Manager - Story Contracting" at bounding box center [302, 501] width 178 height 11
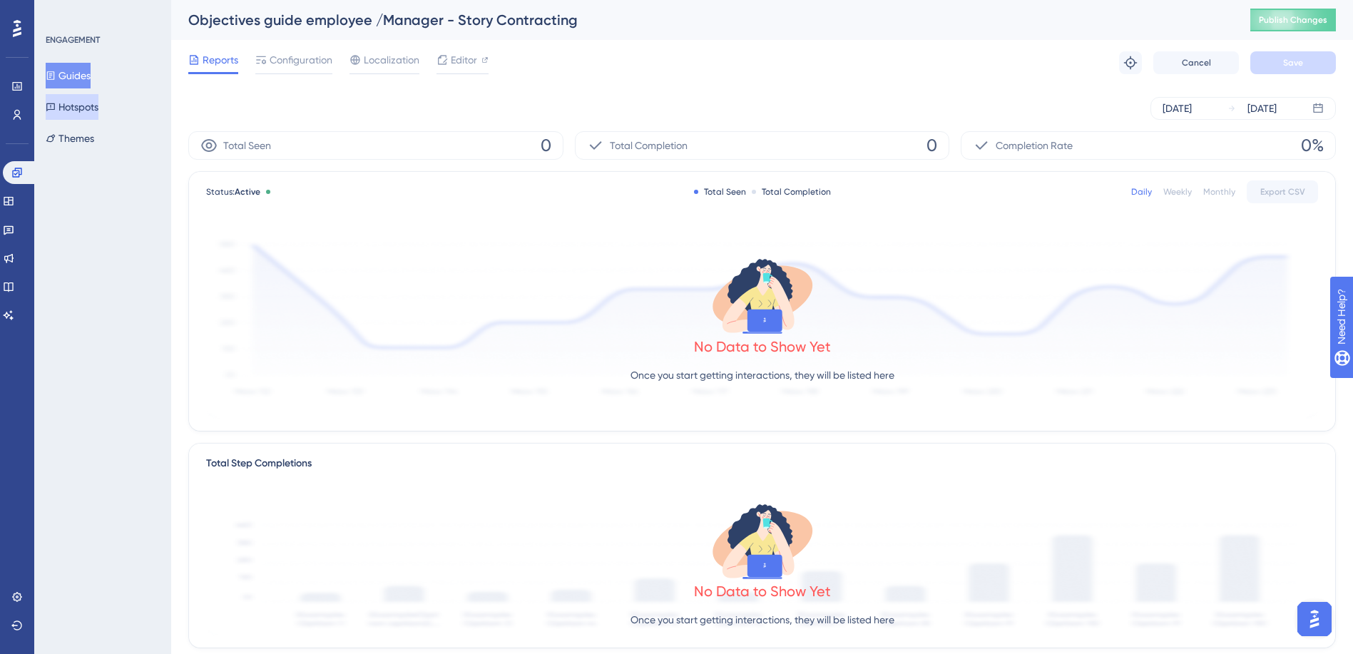
click at [89, 109] on button "Hotspots" at bounding box center [72, 107] width 53 height 26
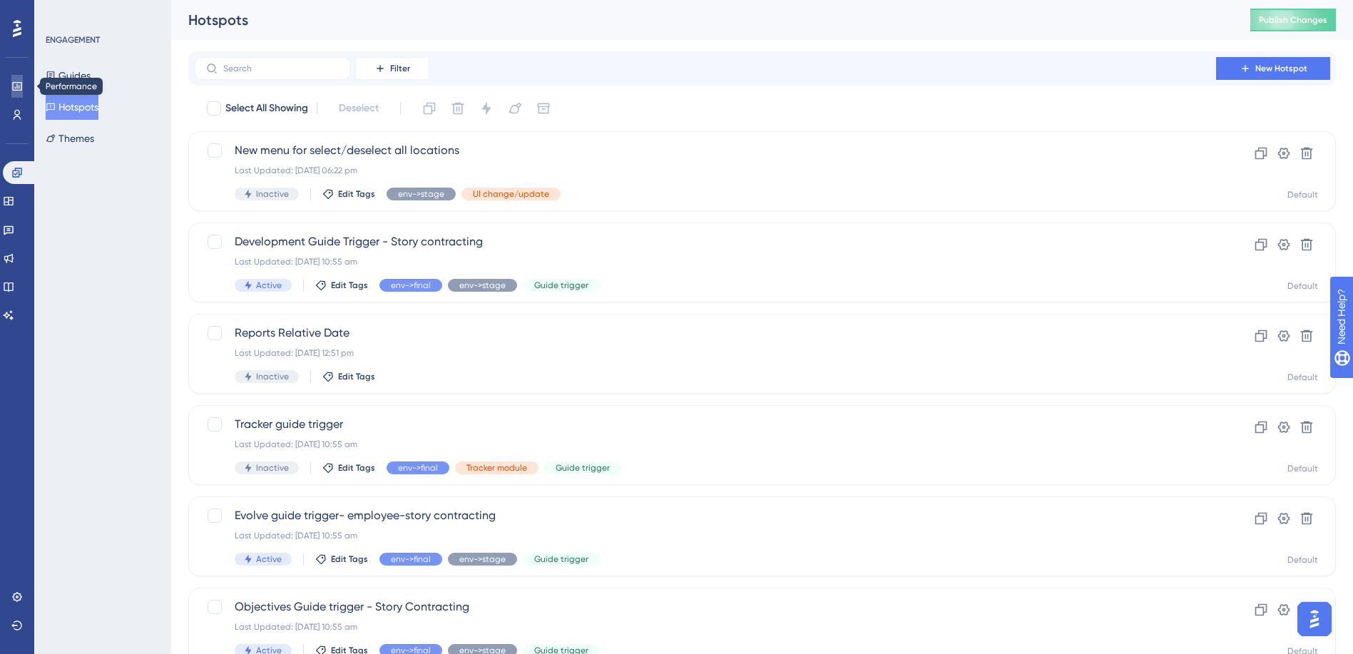
click at [22, 87] on icon at bounding box center [16, 86] width 11 height 11
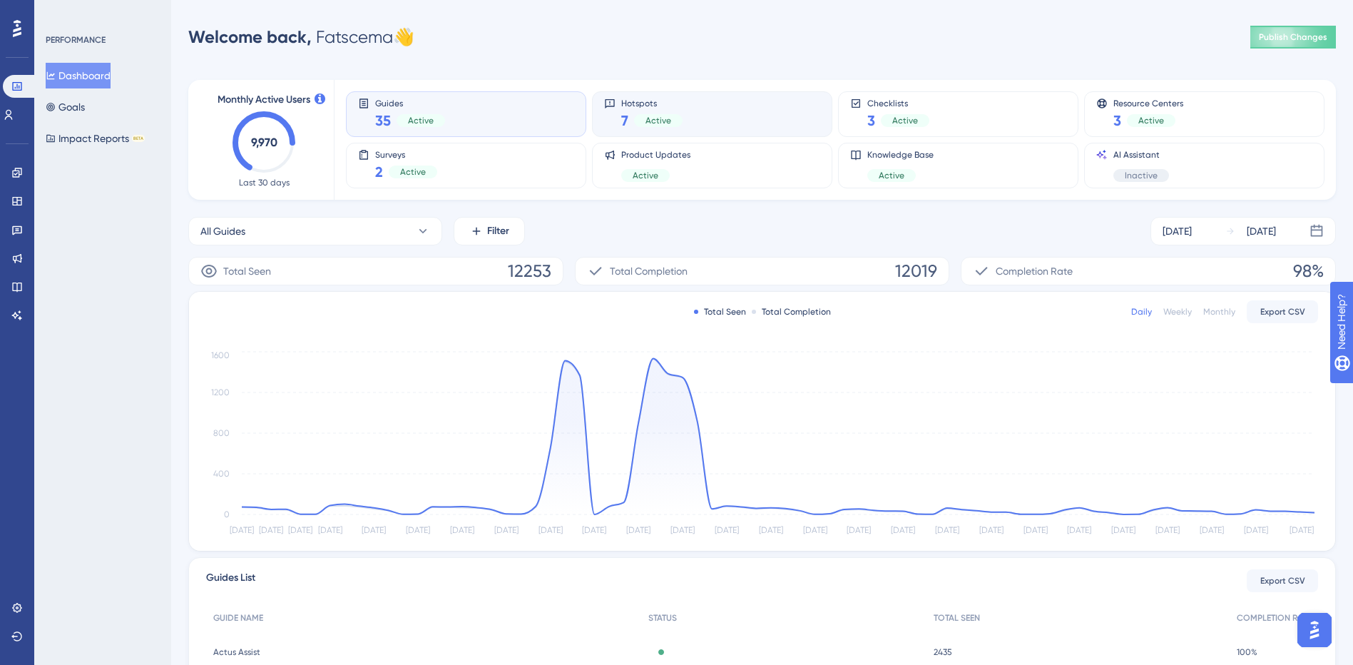
click at [755, 124] on div "Hotspots 7 Active" at bounding box center [712, 114] width 216 height 33
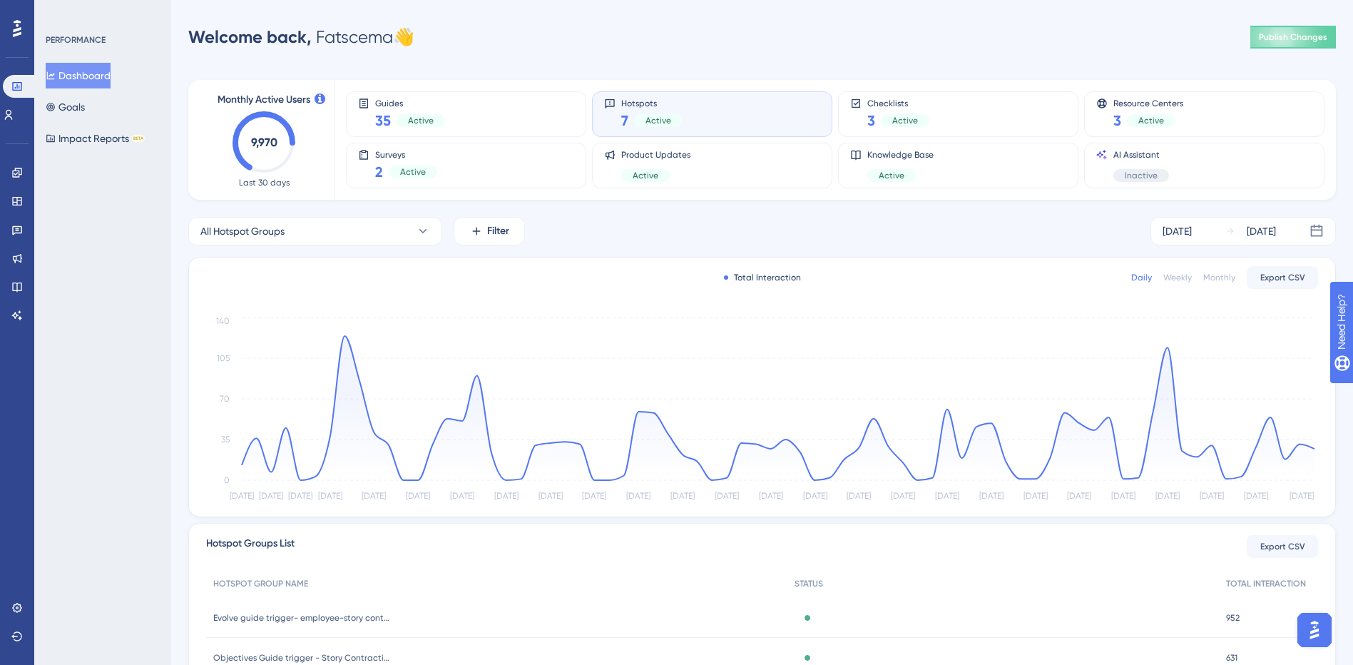
click at [1222, 278] on div "Monthly" at bounding box center [1219, 277] width 32 height 11
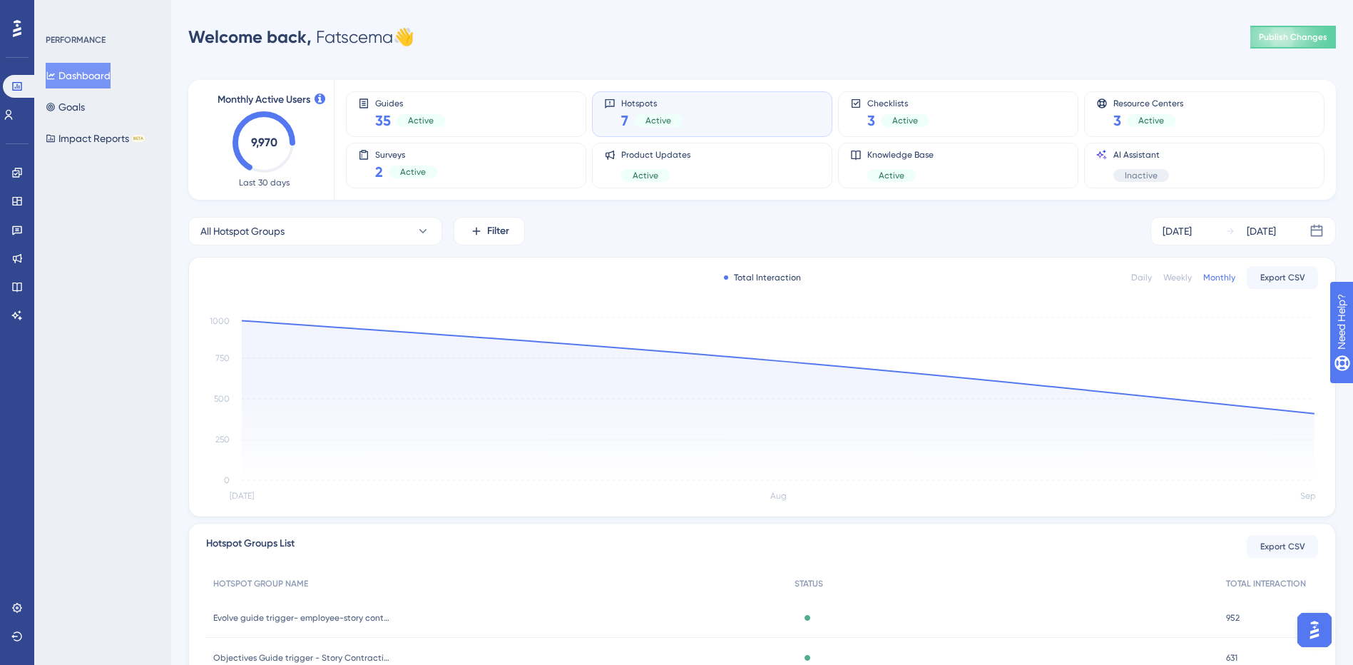
click at [1183, 282] on div "Weekly" at bounding box center [1177, 277] width 29 height 11
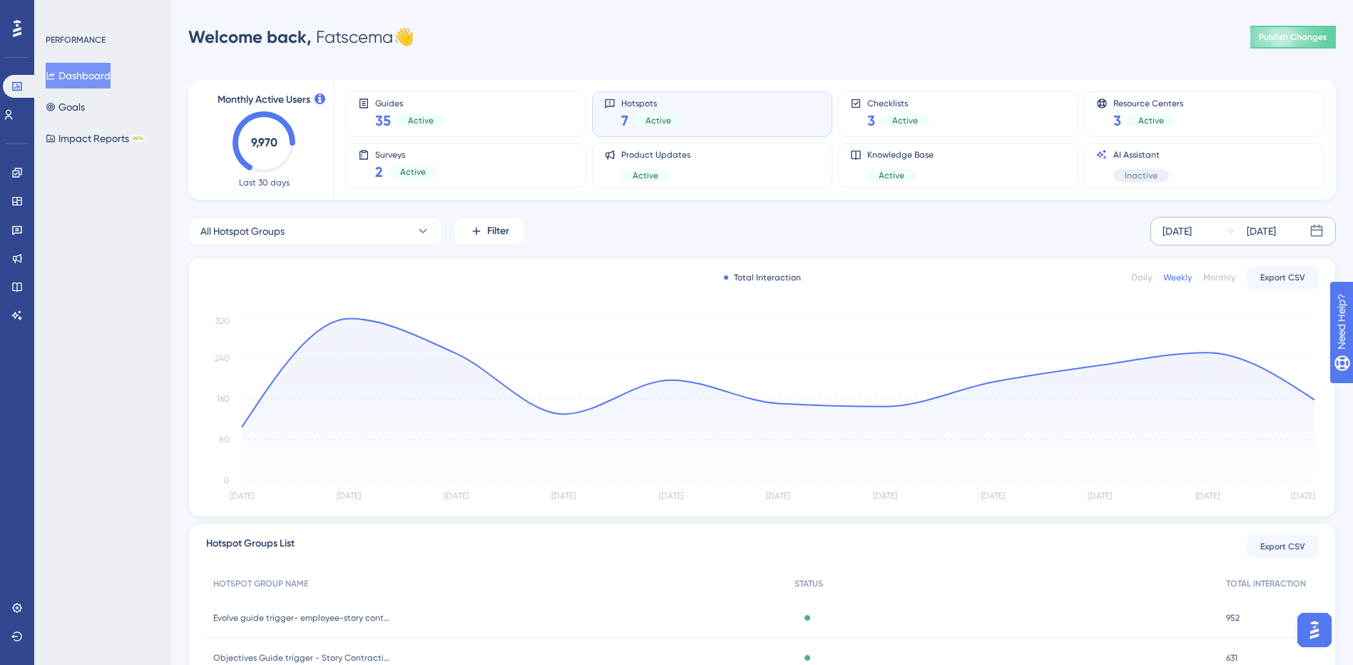
click at [1213, 231] on div "[DATE] [DATE]" at bounding box center [1242, 231] width 185 height 29
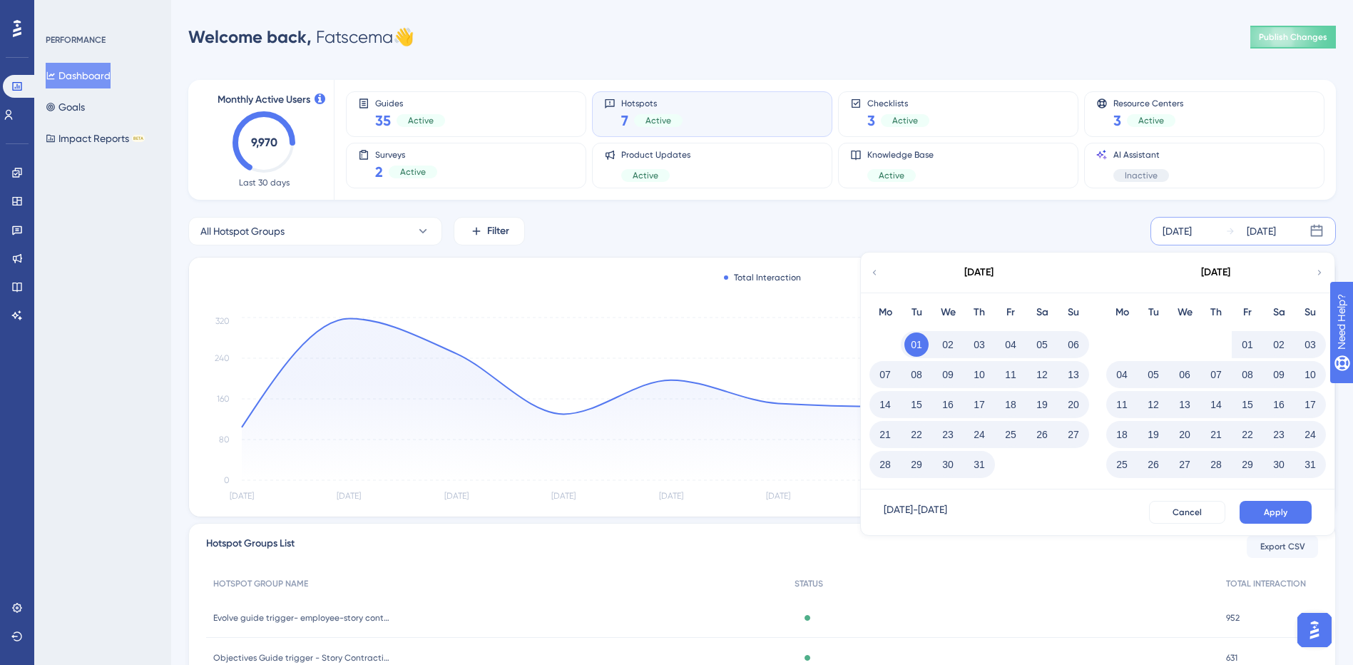
click at [1322, 274] on icon at bounding box center [1319, 272] width 10 height 13
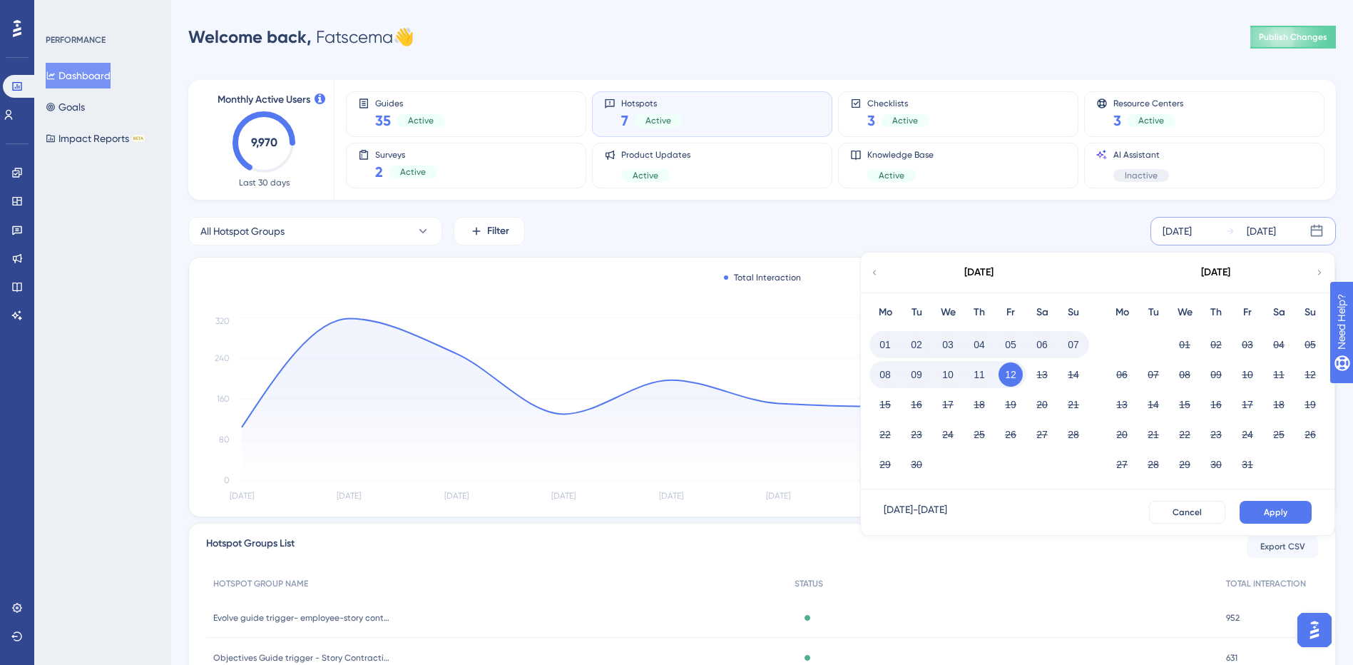
click at [874, 275] on icon at bounding box center [874, 272] width 10 height 13
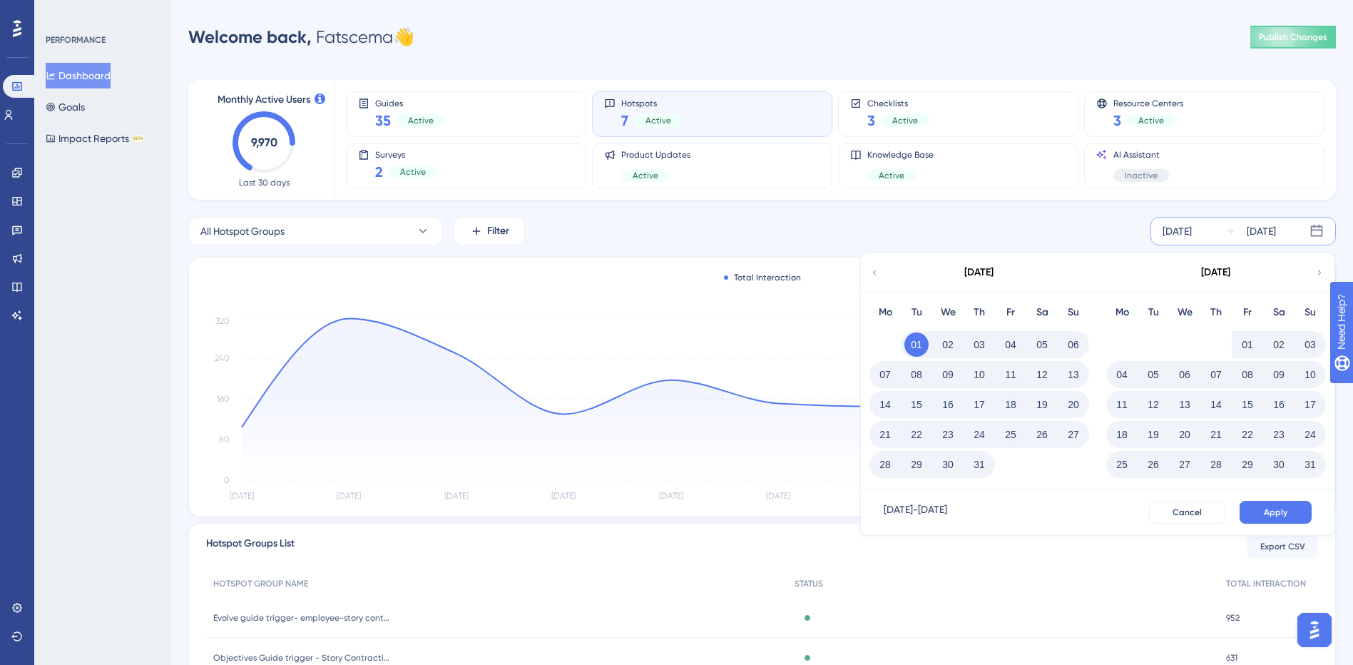
click at [1153, 402] on button "12" at bounding box center [1153, 404] width 24 height 24
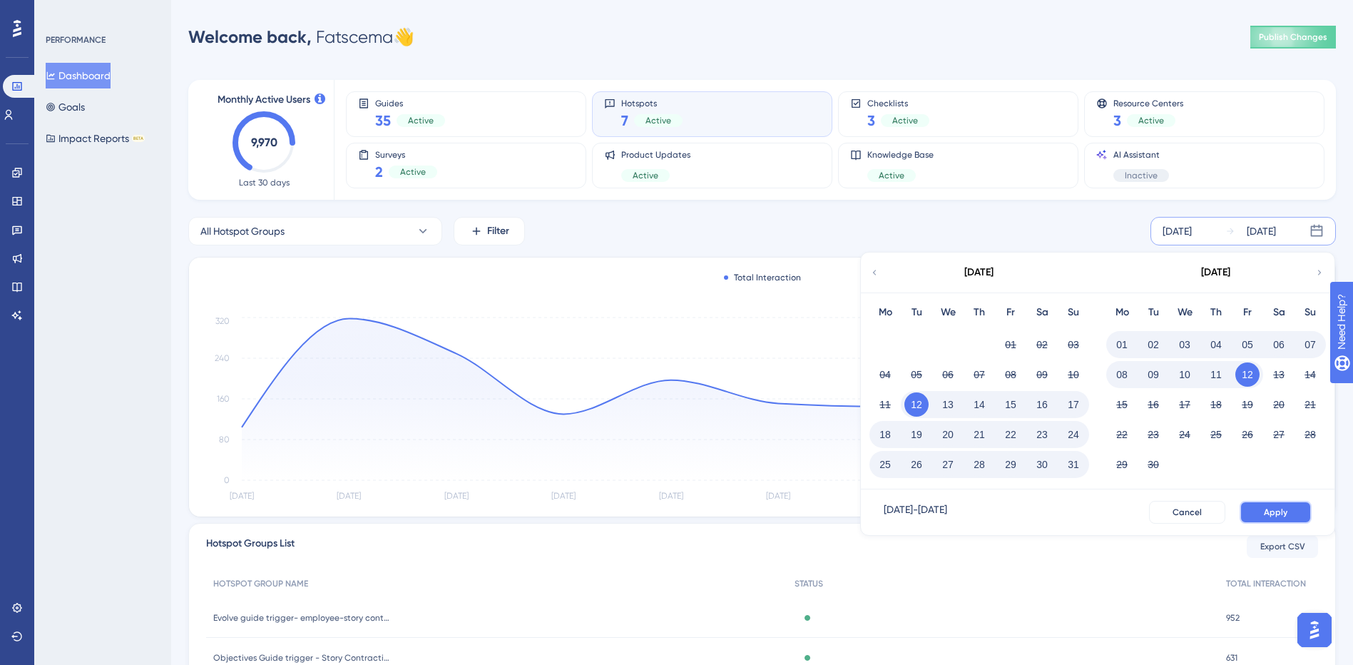
click at [1277, 514] on span "Apply" at bounding box center [1276, 511] width 24 height 11
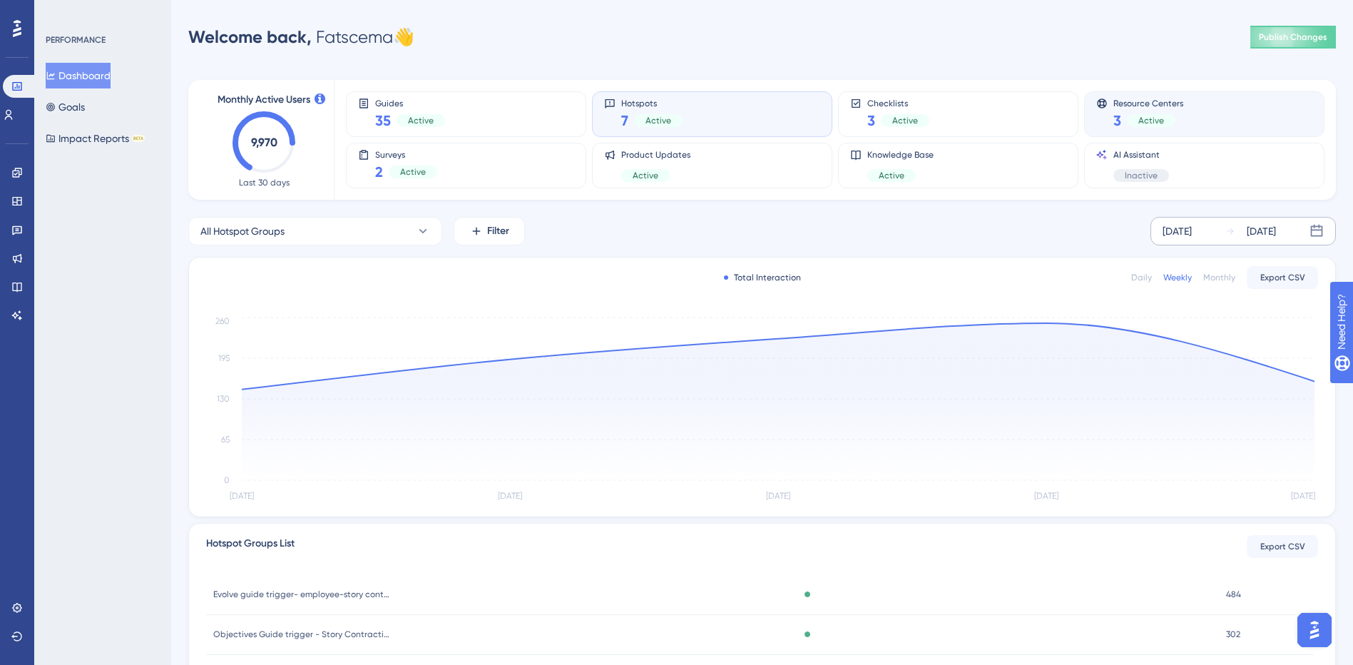
click at [1155, 121] on span "Active" at bounding box center [1151, 120] width 26 height 11
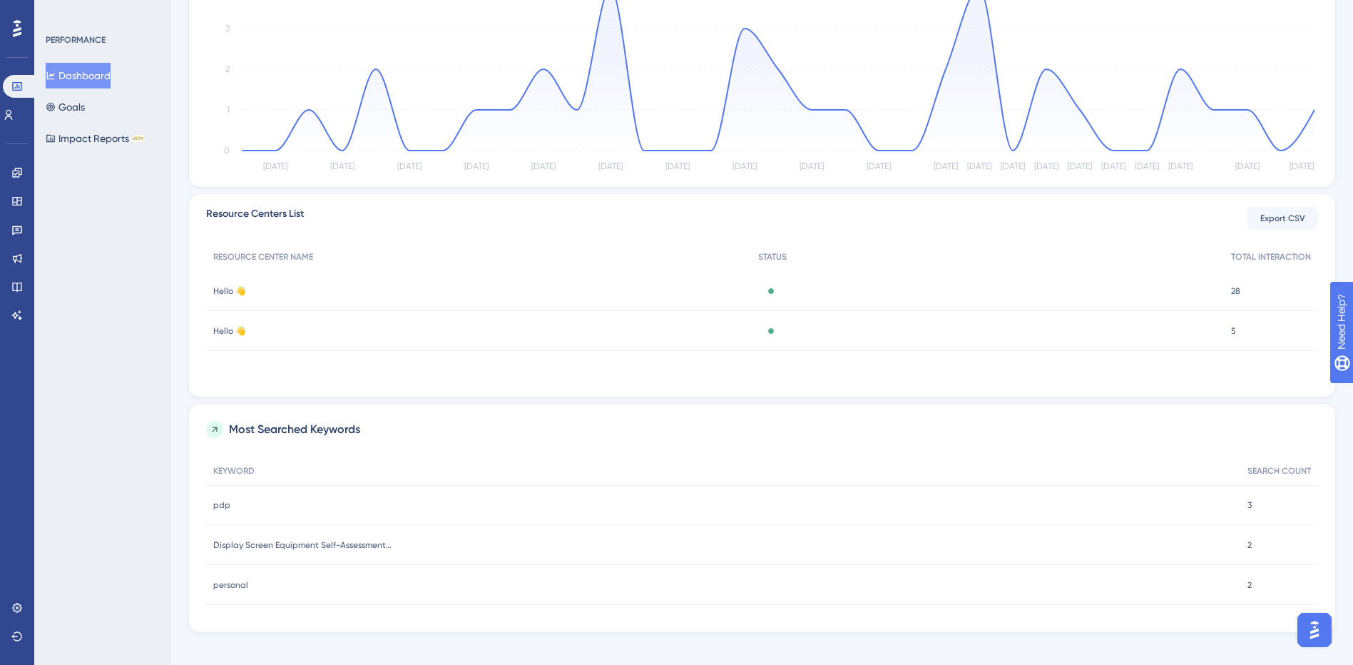
scroll to position [343, 0]
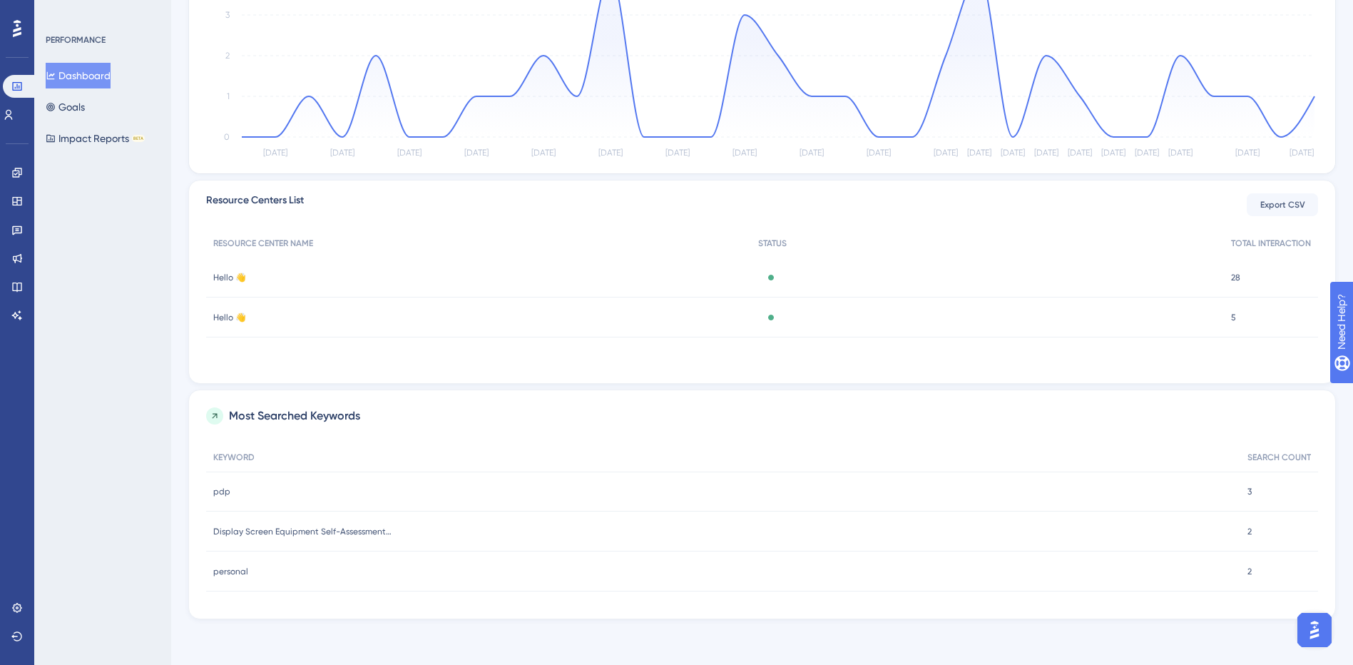
click at [225, 278] on span "Hello 👋" at bounding box center [229, 277] width 33 height 11
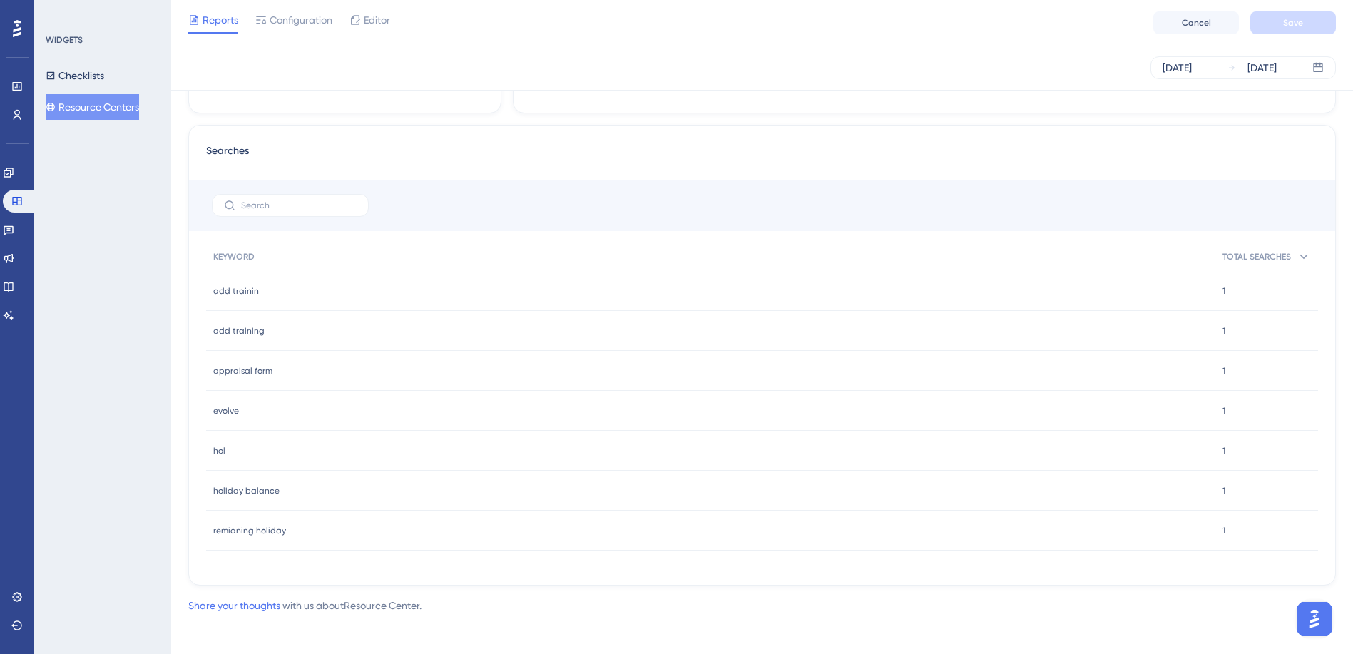
scroll to position [766, 0]
